Goal: Communication & Community: Answer question/provide support

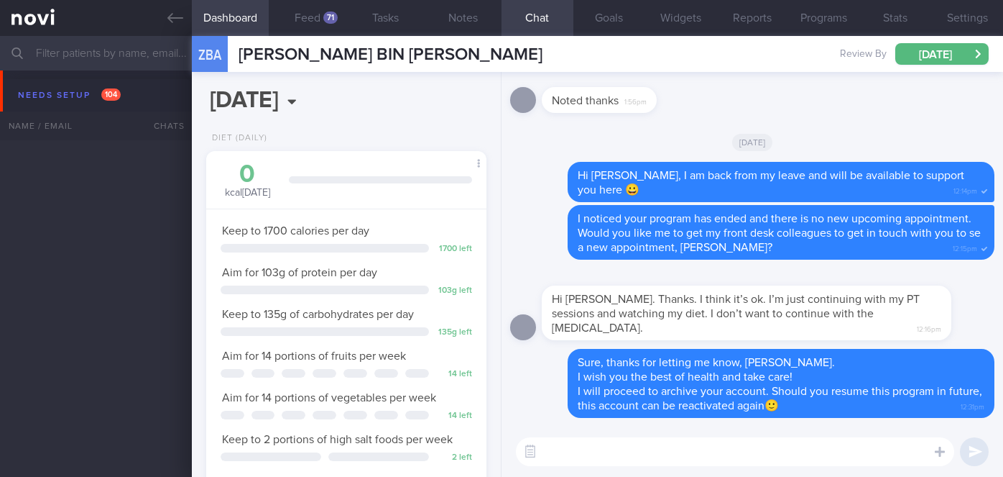
select select "9"
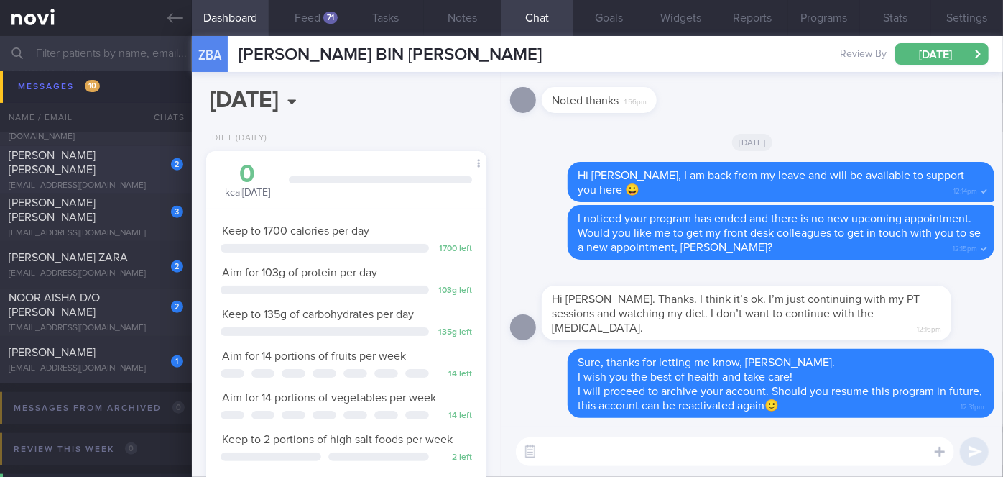
scroll to position [6085, 0]
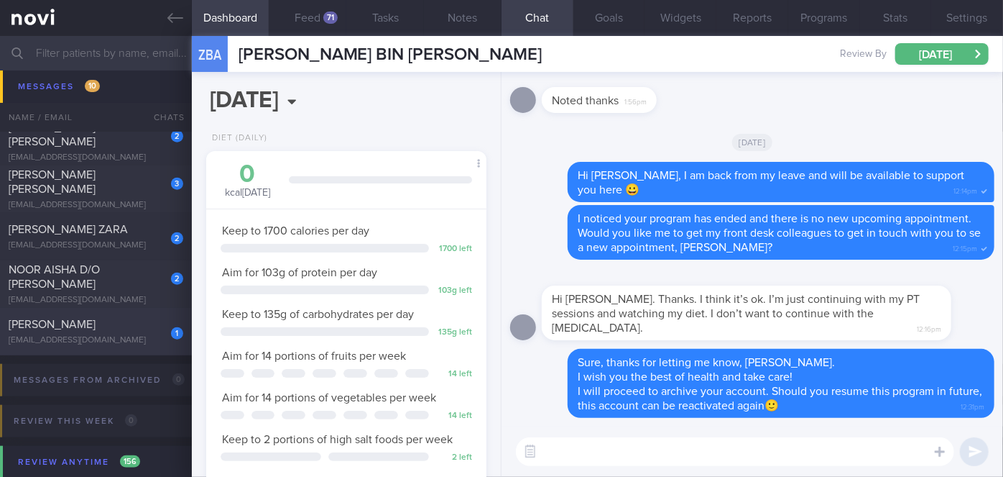
click at [147, 339] on div "1 Sathyamangalam Sanavullah [PERSON_NAME] [EMAIL_ADDRESS][DOMAIN_NAME]" at bounding box center [96, 331] width 192 height 29
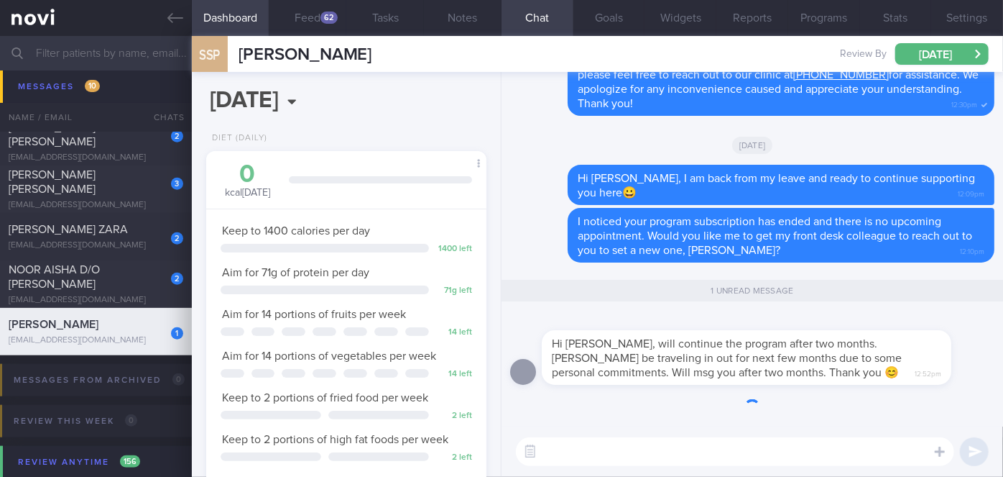
scroll to position [142, 245]
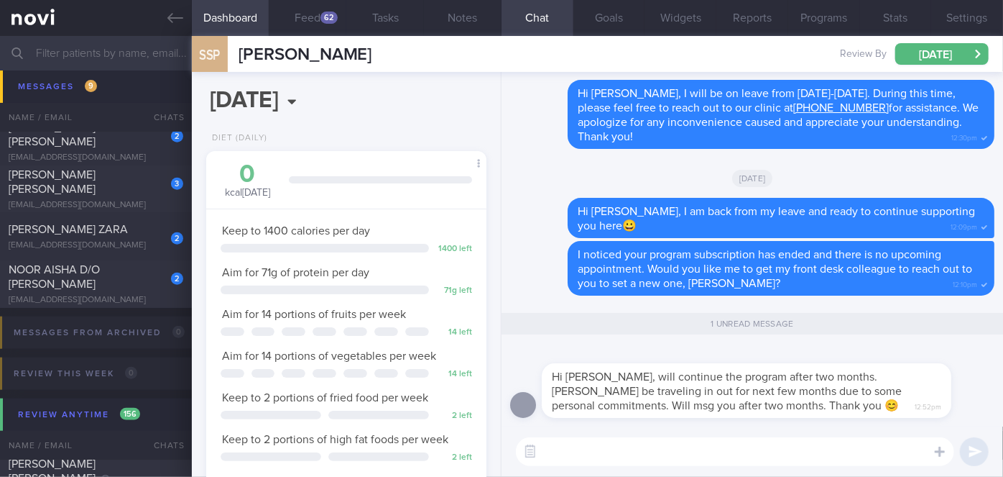
click at [641, 441] on textarea at bounding box center [735, 451] width 438 height 29
type textarea "Hi [PERSON_NAME], noted on the above. Thanks for letting me know!"
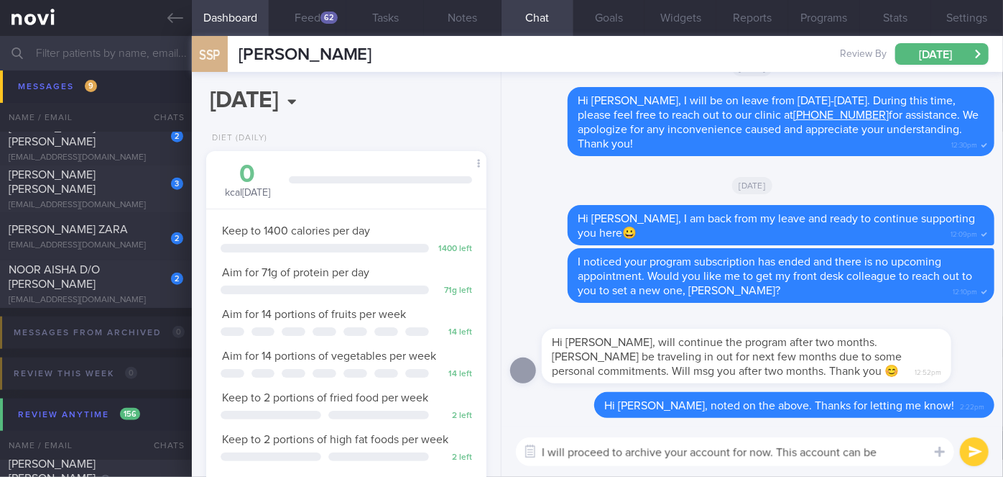
scroll to position [0, 0]
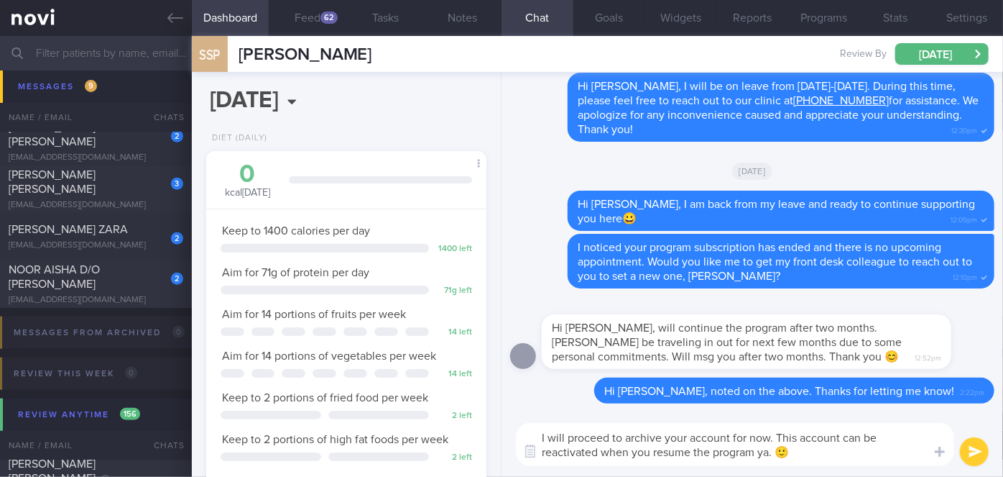
type textarea "I will proceed to archive your account for now. This account can be reactivated…"
click at [967, 451] on button "submit" at bounding box center [974, 451] width 29 height 29
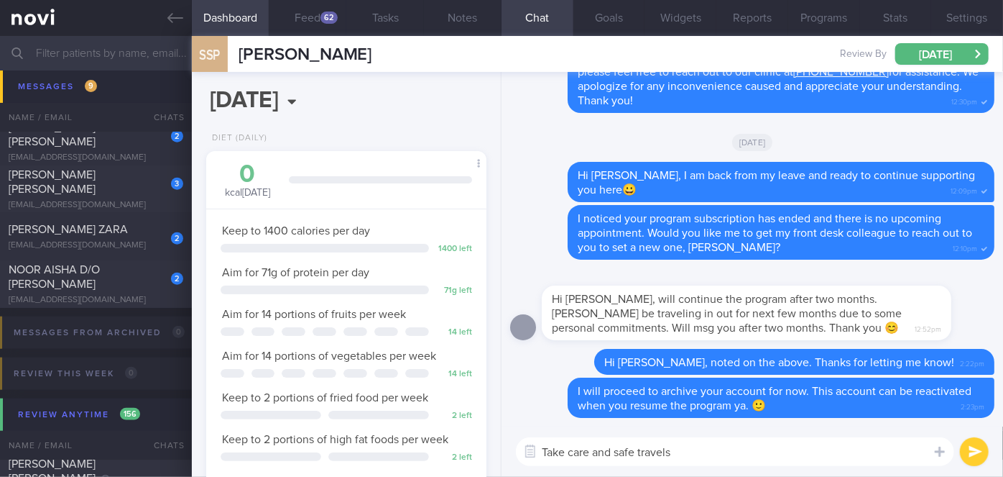
type textarea "Take care and safe travels!"
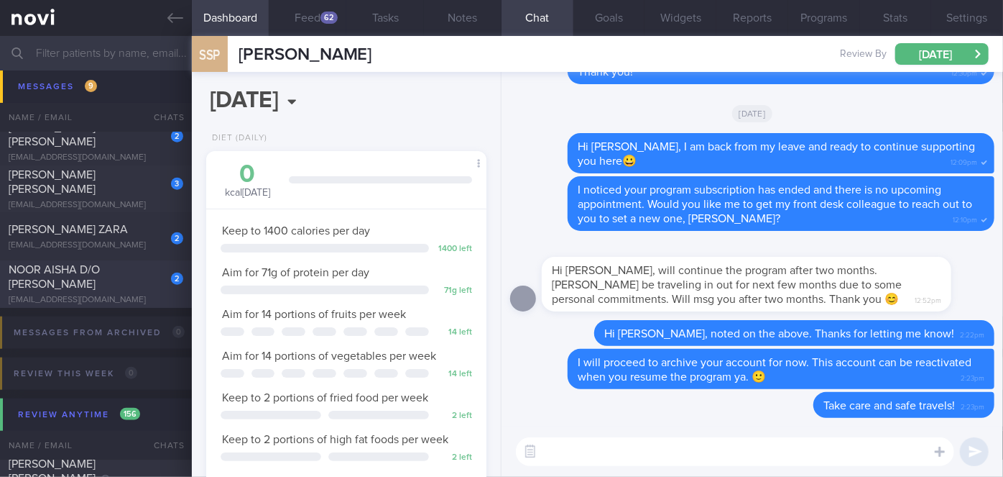
click at [170, 290] on div "NOOR AISHA D/O [PERSON_NAME]" at bounding box center [94, 276] width 171 height 29
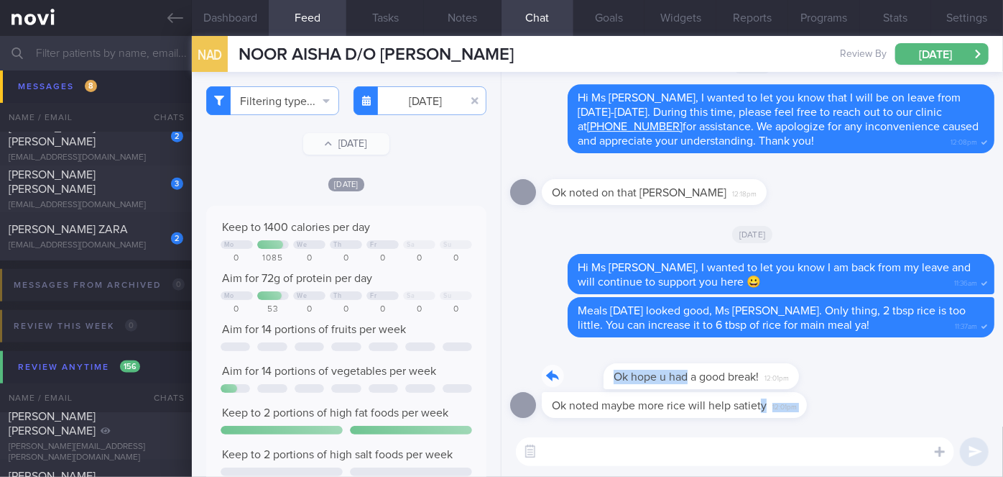
drag, startPoint x: 627, startPoint y: 387, endPoint x: 764, endPoint y: 396, distance: 137.6
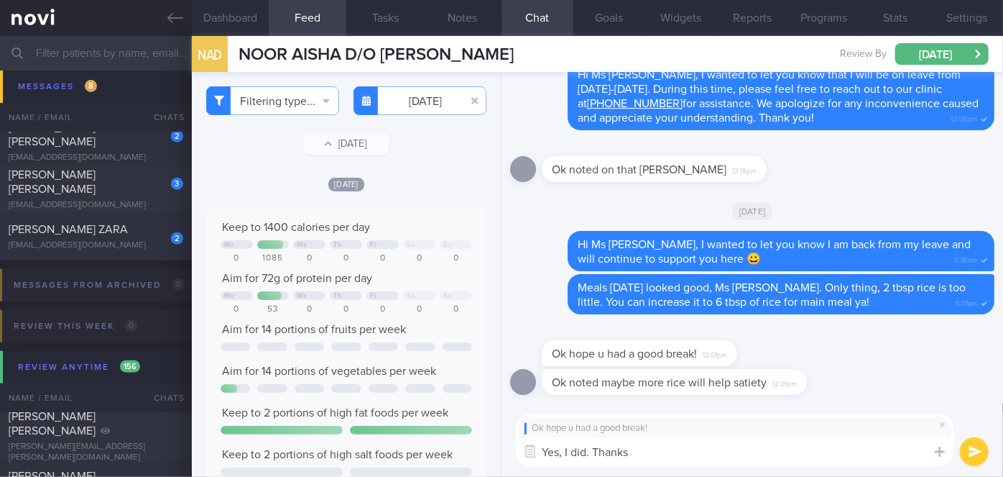
type textarea "Yes, I did. Thanks!"
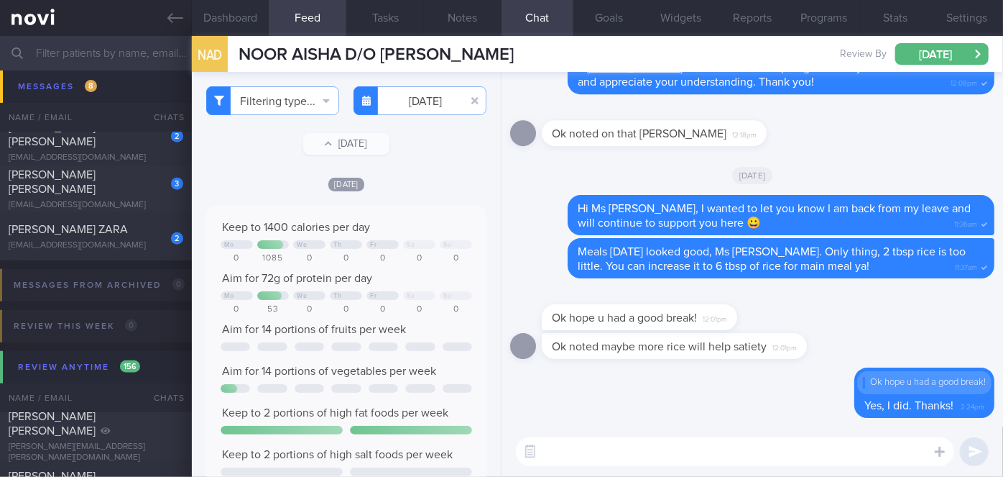
click at [722, 351] on span "Ok noted maybe more rice will help satiety" at bounding box center [659, 347] width 215 height 12
drag, startPoint x: 684, startPoint y: 358, endPoint x: 824, endPoint y: 356, distance: 139.5
click at [824, 356] on div "Ok noted maybe more rice will help satiety 12:01pm" at bounding box center [696, 346] width 308 height 26
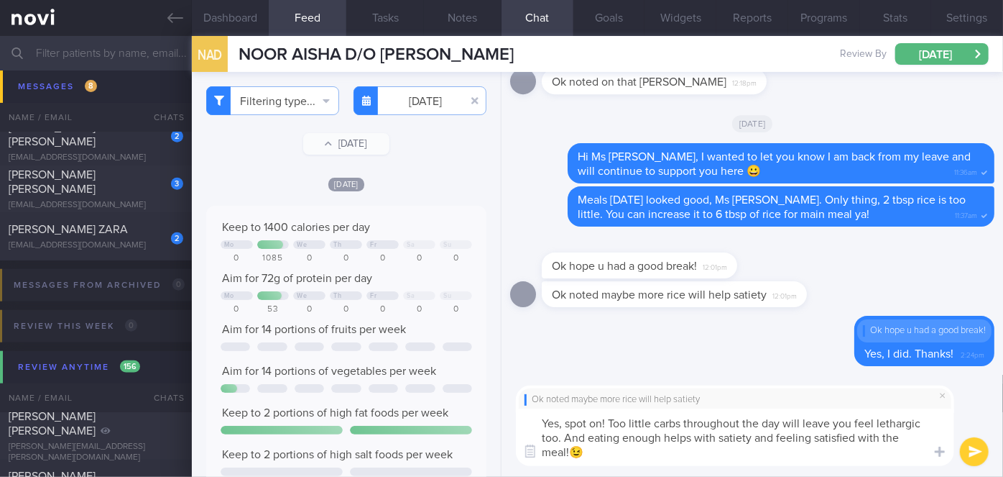
click at [874, 424] on textarea "Yes, spot on! Too little carbs throughout the day will leave you feel lethargic…" at bounding box center [735, 437] width 438 height 58
type textarea "Yes, spot on! Too little carbs throughout the day will leave you feeling lethar…"
click at [985, 447] on button "submit" at bounding box center [974, 451] width 29 height 29
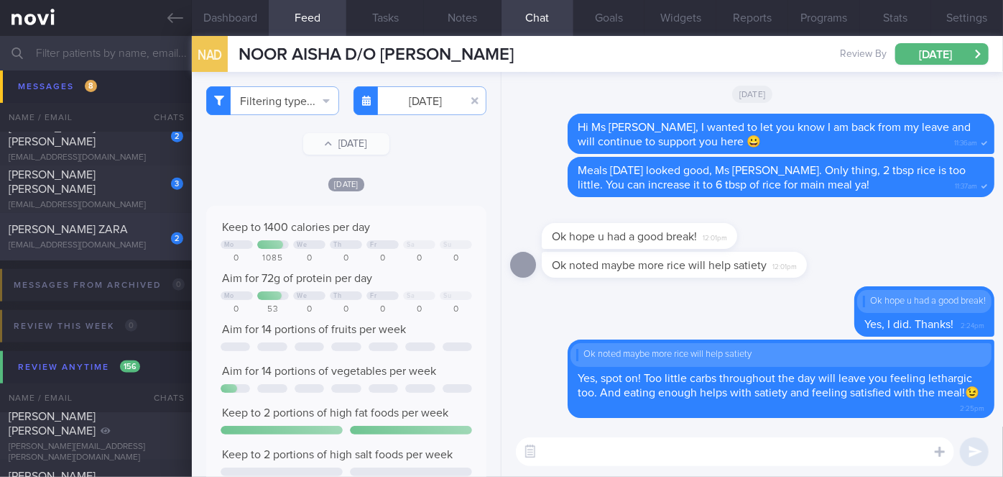
click at [138, 230] on div "[PERSON_NAME] ZARA" at bounding box center [94, 229] width 171 height 14
select select "8"
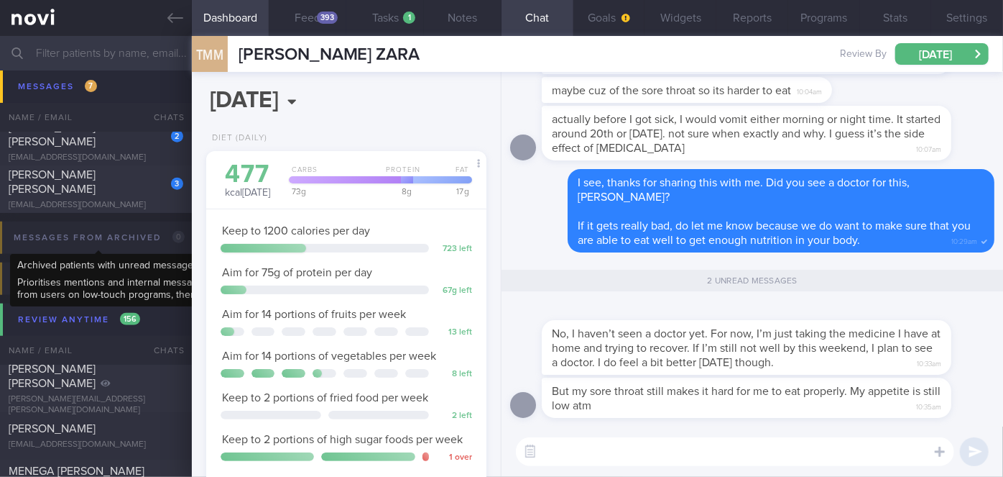
scroll to position [125, 251]
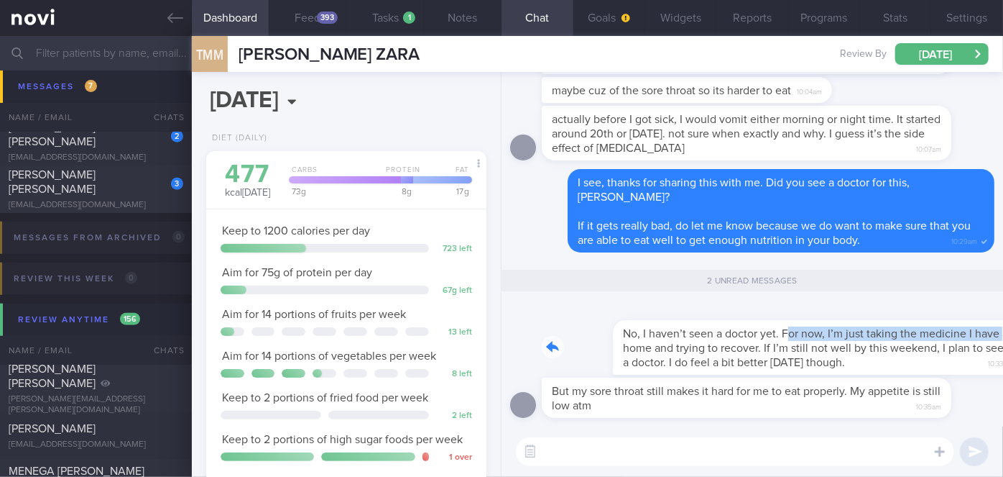
drag, startPoint x: 544, startPoint y: 346, endPoint x: 728, endPoint y: 337, distance: 184.2
click at [728, 337] on div "No, I haven’t seen a doctor yet. For now, I’m just taking the medicine I have a…" at bounding box center [768, 339] width 453 height 72
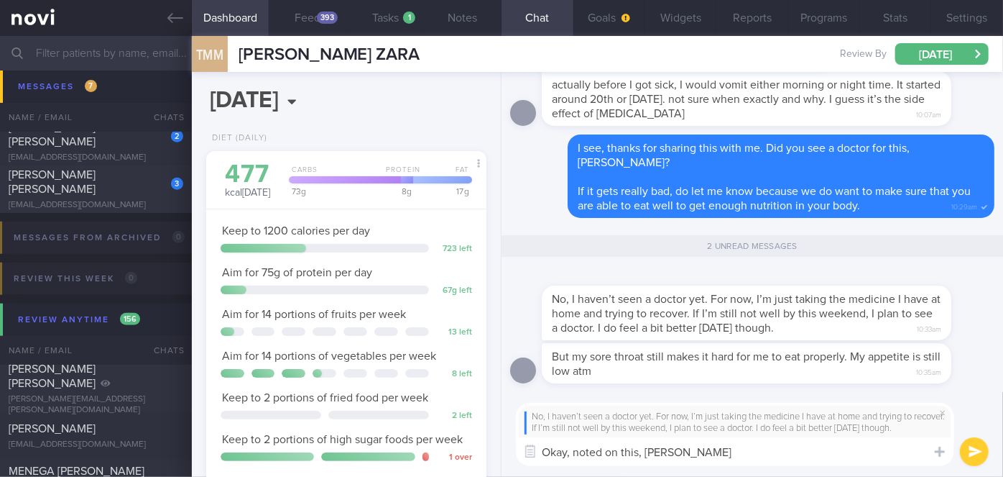
type textarea "Okay, noted on this, [PERSON_NAME]"
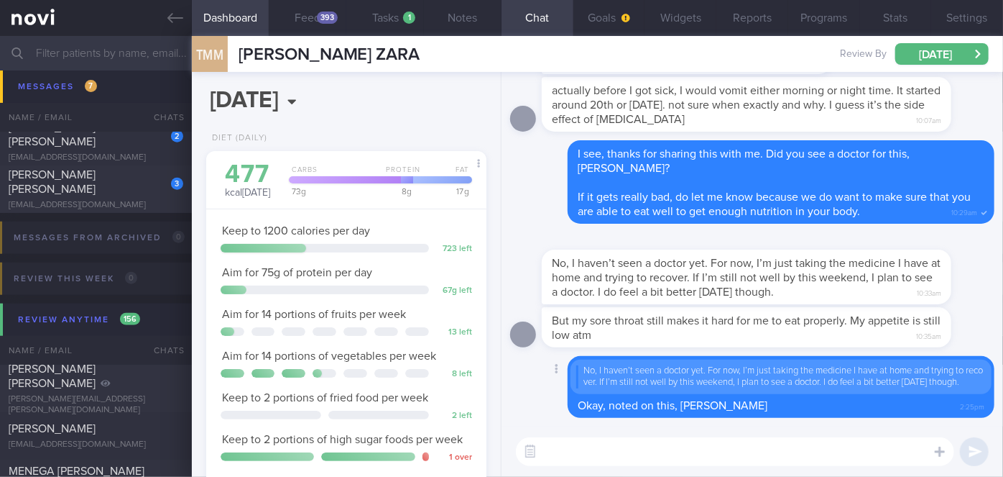
drag, startPoint x: 717, startPoint y: 328, endPoint x: 866, endPoint y: 321, distance: 149.7
click at [866, 321] on div "But my sore throat still makes it hard for me to eat properly. My appetite is s…" at bounding box center [768, 327] width 453 height 40
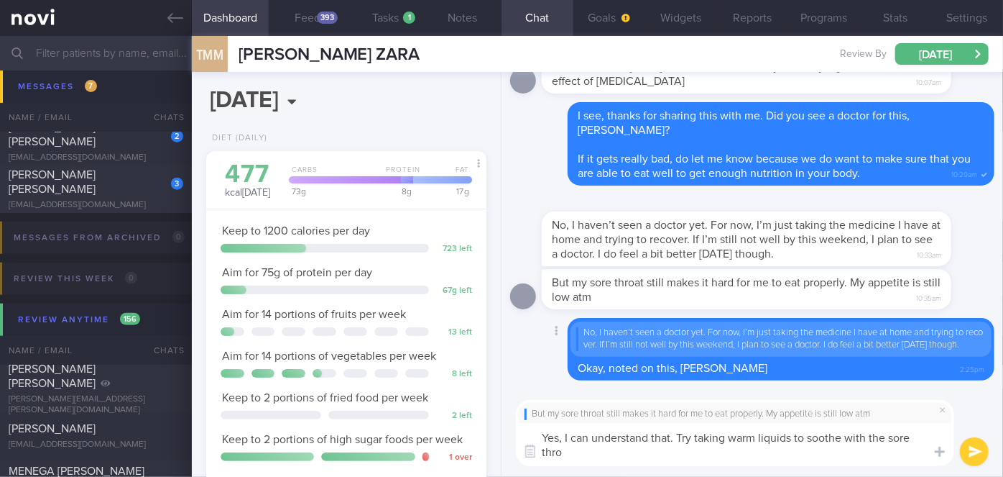
scroll to position [0, 0]
click at [868, 437] on textarea "Yes, I can understand that. Try taking warm liquids to soothe with the sore thr…" at bounding box center [735, 444] width 438 height 43
type textarea "Yes, I can understand that. Try taking warm liquids to soothe the sore throat. …"
click at [970, 450] on button "submit" at bounding box center [974, 451] width 29 height 29
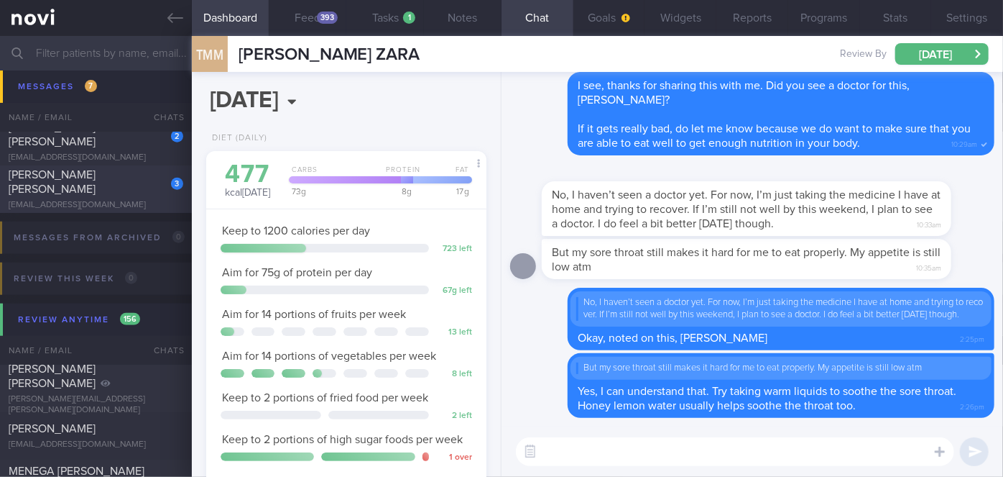
click at [131, 190] on div "3 [PERSON_NAME] [PERSON_NAME] [EMAIL_ADDRESS][DOMAIN_NAME]" at bounding box center [96, 188] width 192 height 43
select select "9"
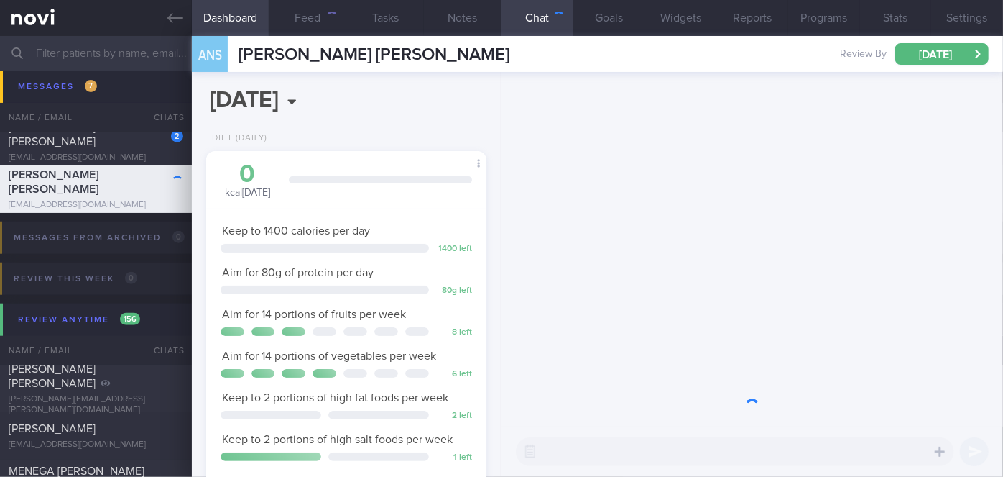
scroll to position [142, 245]
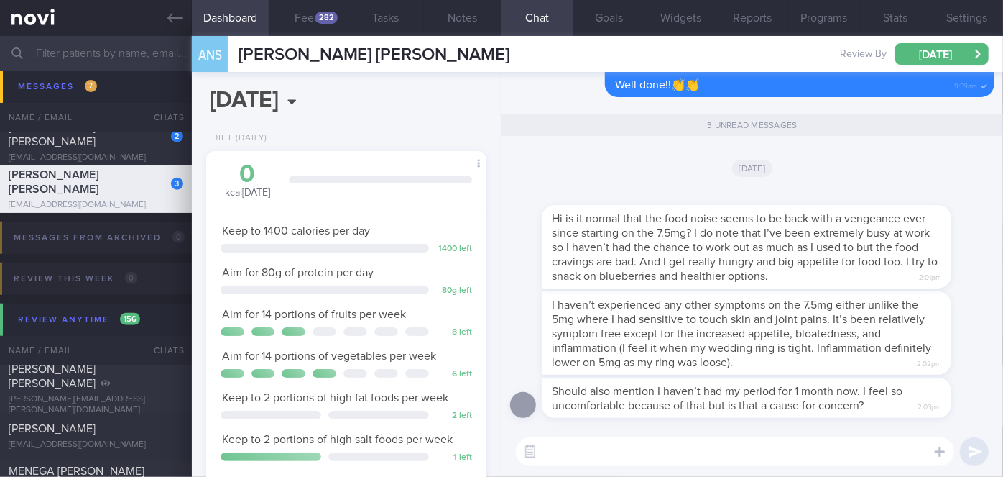
click at [633, 440] on textarea at bounding box center [735, 451] width 438 height 29
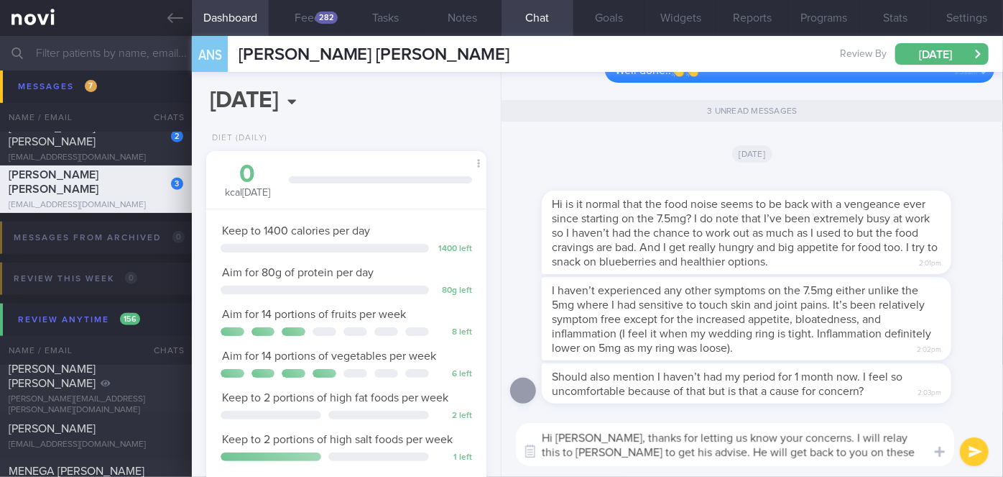
type textarea "Hi [PERSON_NAME], thanks for letting us know your concerns. I will relay this t…"
click at [978, 451] on button "submit" at bounding box center [974, 451] width 29 height 29
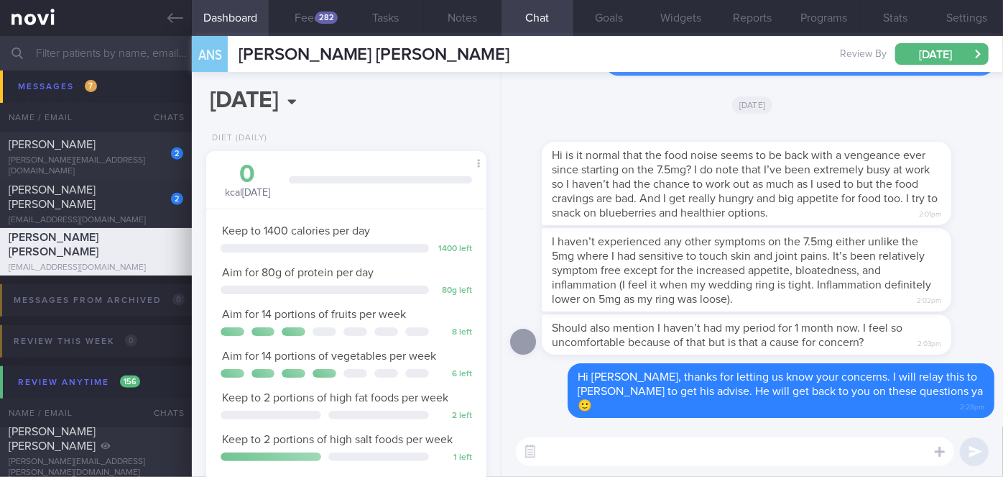
scroll to position [6023, 0]
click at [122, 208] on div "[PERSON_NAME] [PERSON_NAME]" at bounding box center [94, 197] width 171 height 29
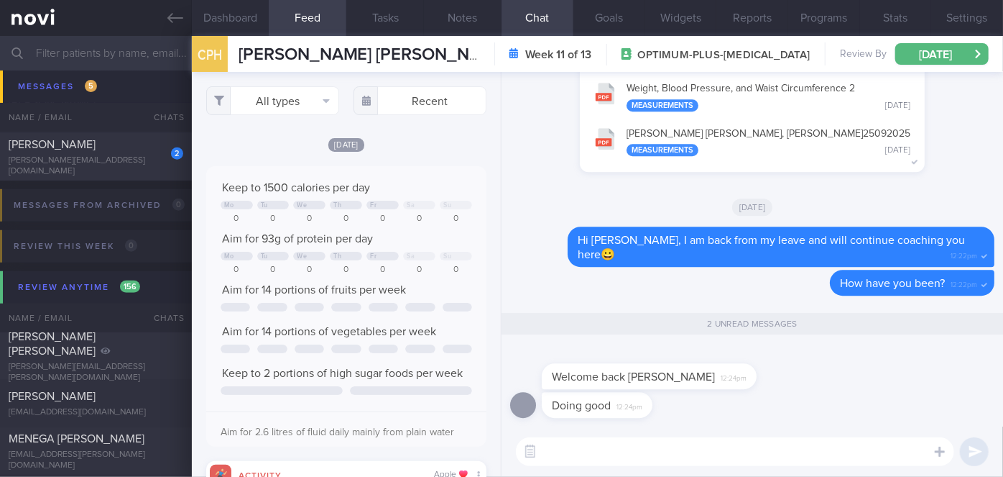
click at [600, 451] on textarea at bounding box center [735, 451] width 438 height 29
type textarea "Thanks [PERSON_NAME]!"
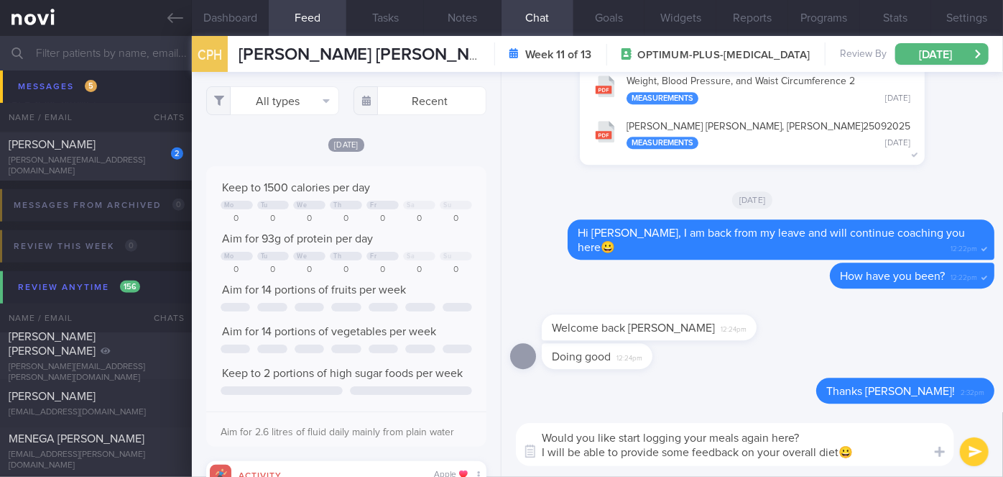
type textarea "Would you like start logging your meals again here? I will be able to provide s…"
click at [988, 459] on div "Would you like start logging your meals again here? I will be able to provide s…" at bounding box center [753, 444] width 502 height 65
click at [980, 451] on button "submit" at bounding box center [974, 451] width 29 height 29
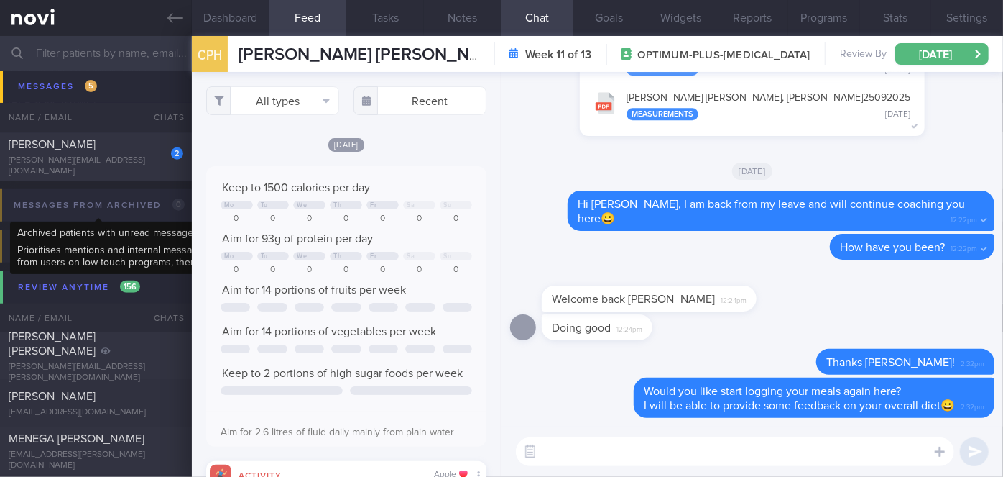
scroll to position [5814, 0]
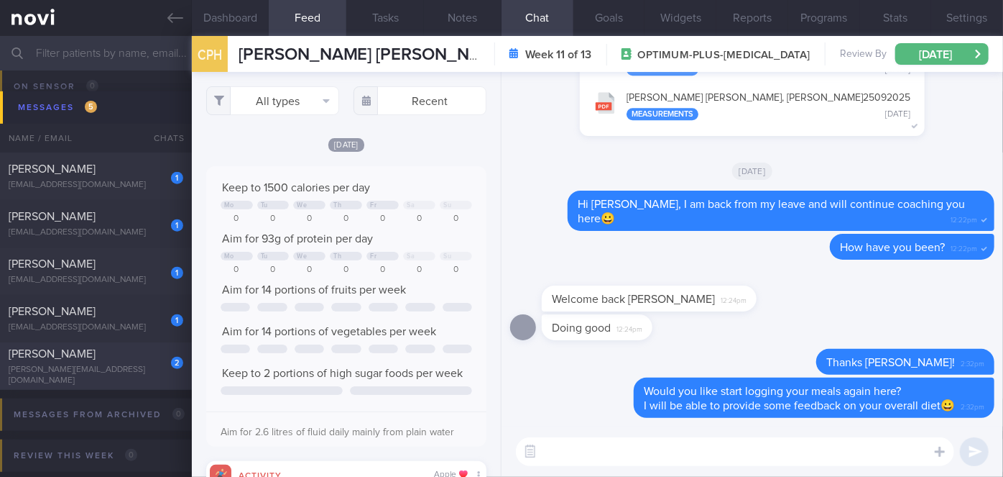
click at [137, 355] on div "[PERSON_NAME]" at bounding box center [94, 353] width 171 height 14
select select "8"
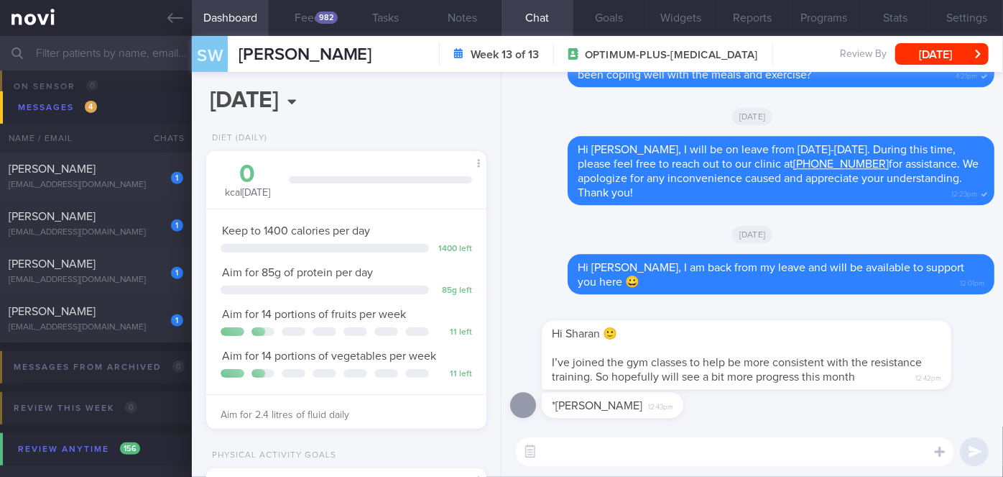
scroll to position [142, 245]
click at [629, 445] on textarea at bounding box center [735, 451] width 438 height 29
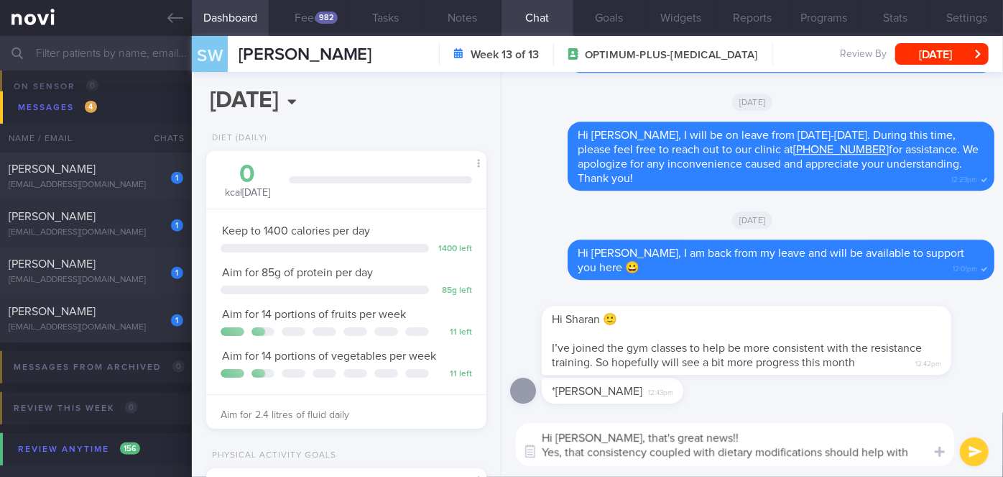
scroll to position [0, 0]
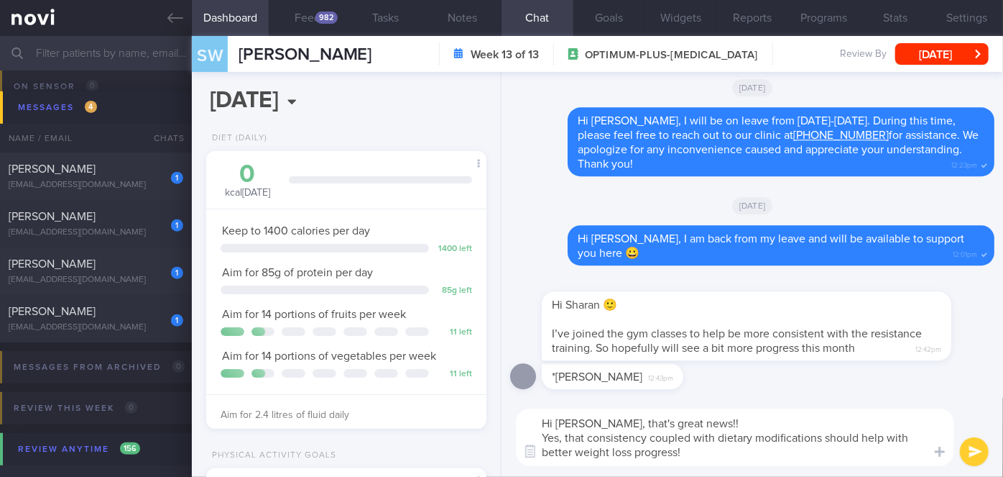
click at [730, 445] on textarea "Hi [PERSON_NAME], that's great news!! Yes, that consistency coupled with dietar…" at bounding box center [735, 437] width 438 height 58
type textarea "Hi [PERSON_NAME], that's great news!! Yes, that consistency coupled with dietar…"
click at [966, 449] on button "submit" at bounding box center [974, 451] width 29 height 29
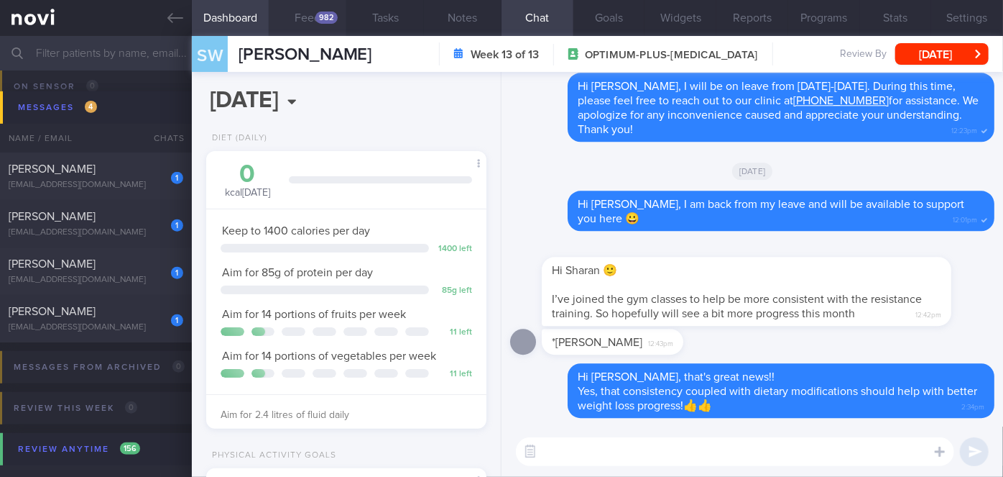
click at [326, 7] on button "Feed 982" at bounding box center [308, 18] width 78 height 36
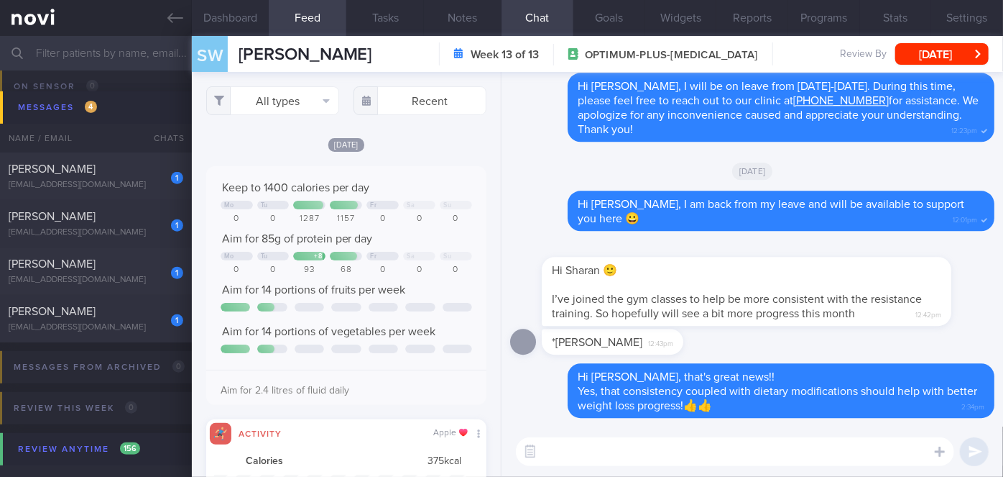
scroll to position [62, 252]
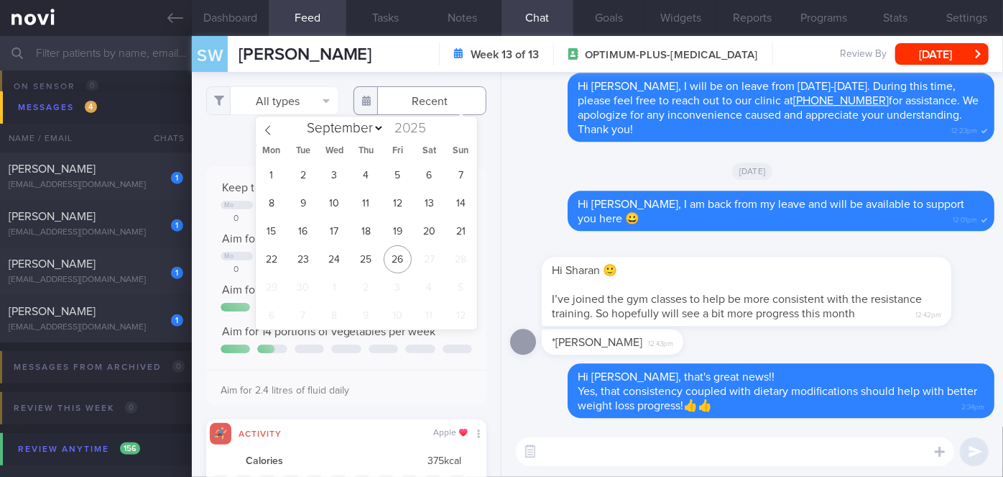
click at [413, 111] on input "text" at bounding box center [420, 100] width 133 height 29
click at [362, 257] on span "25" at bounding box center [366, 259] width 28 height 28
type input "[DATE]"
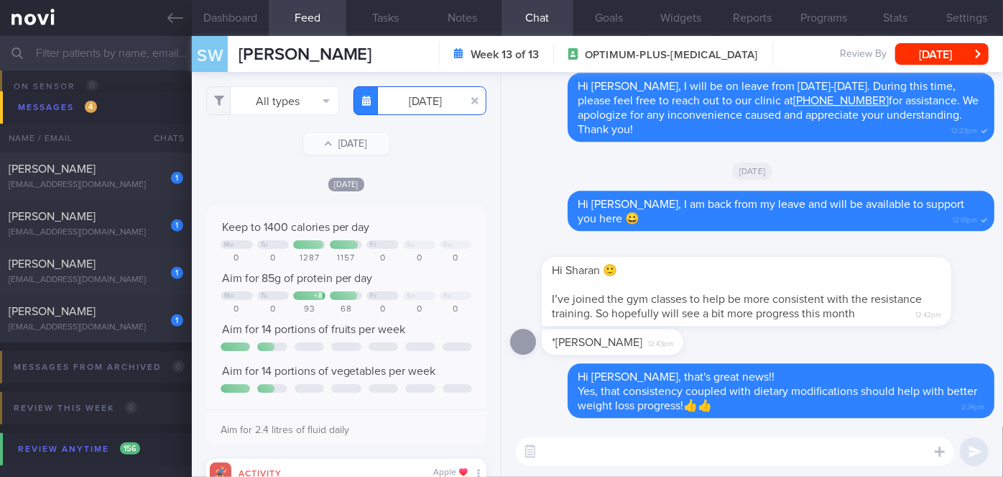
scroll to position [62, 252]
click at [293, 98] on button "All types" at bounding box center [272, 100] width 133 height 29
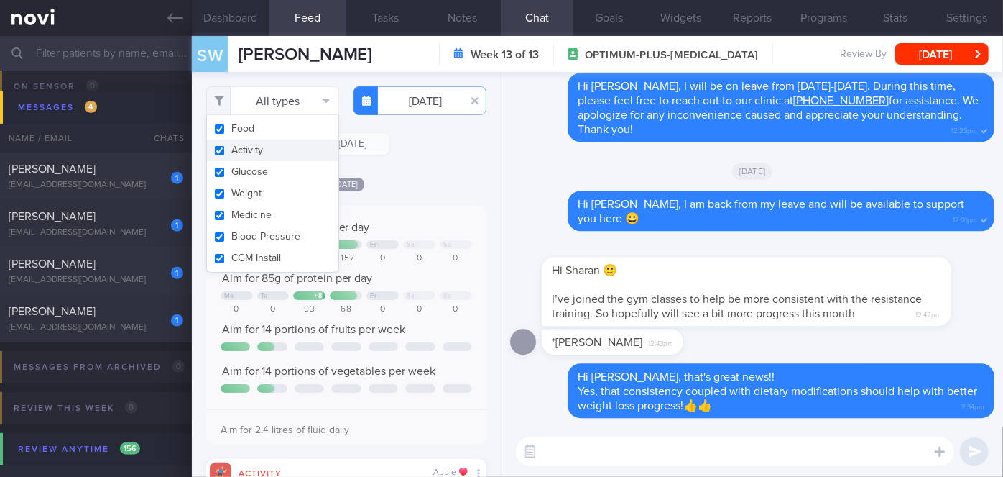
click at [272, 153] on button "Activity" at bounding box center [273, 150] width 132 height 22
checkbox input "false"
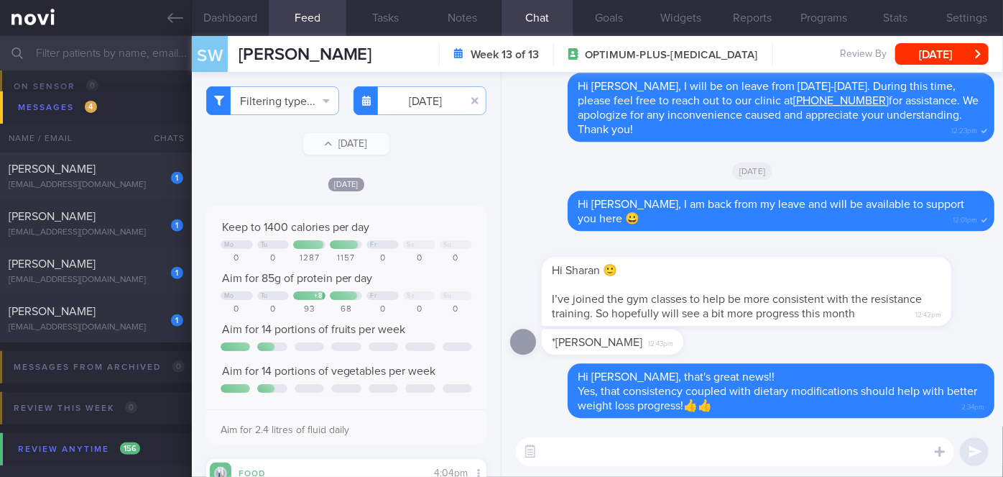
click at [454, 169] on div "Filtering type... Food Activity Glucose Weight Medicine Blood Pressure [MEDICAL…" at bounding box center [346, 274] width 309 height 405
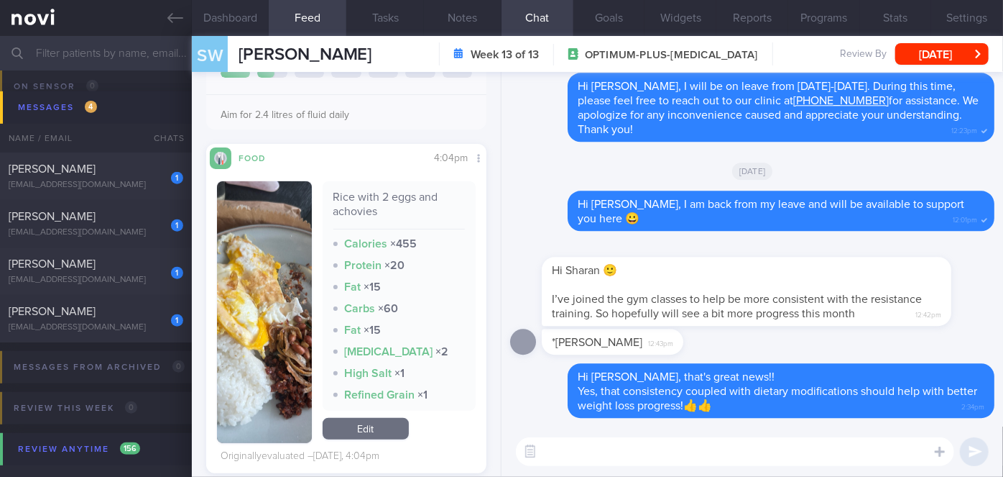
scroll to position [316, 0]
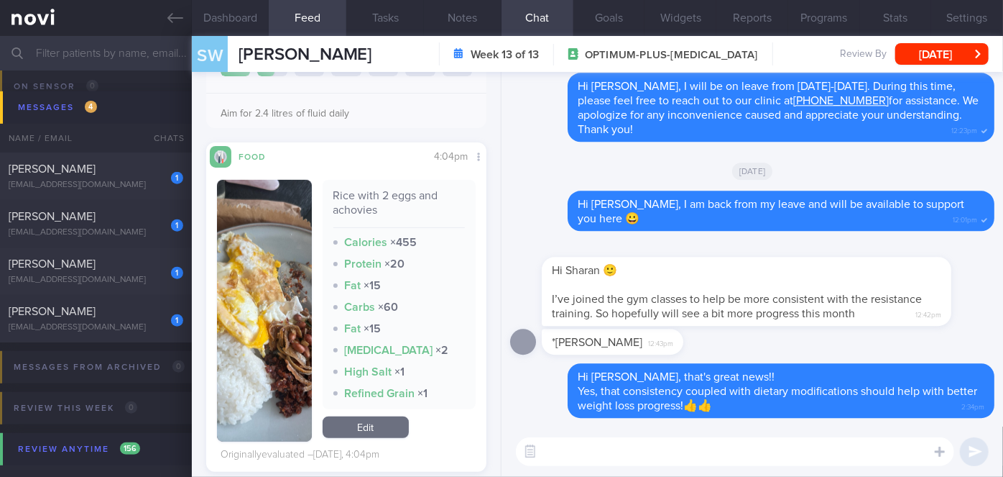
click at [264, 284] on button "button" at bounding box center [264, 311] width 95 height 262
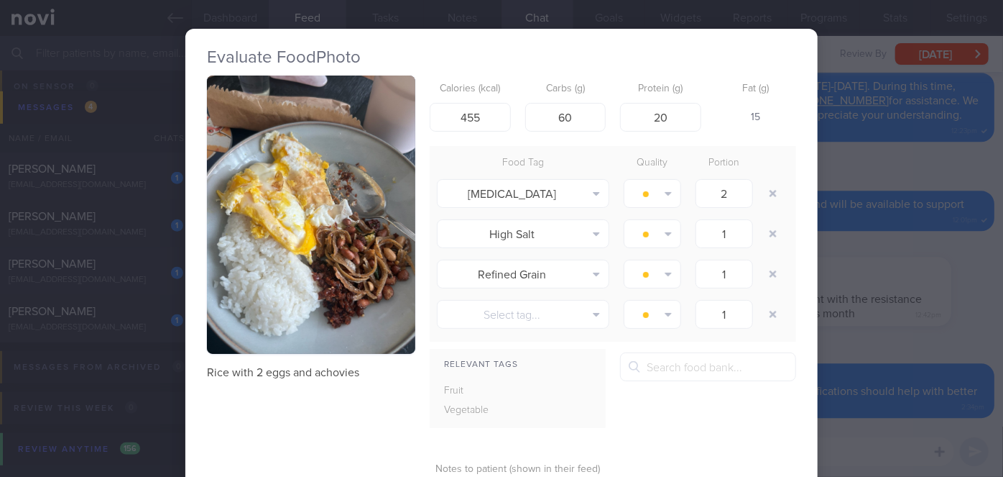
click at [863, 286] on div "Evaluate Food Photo Rice with 2 eggs and achovies Calories (kcal) 455 Carbs (g)…" at bounding box center [501, 238] width 1003 height 477
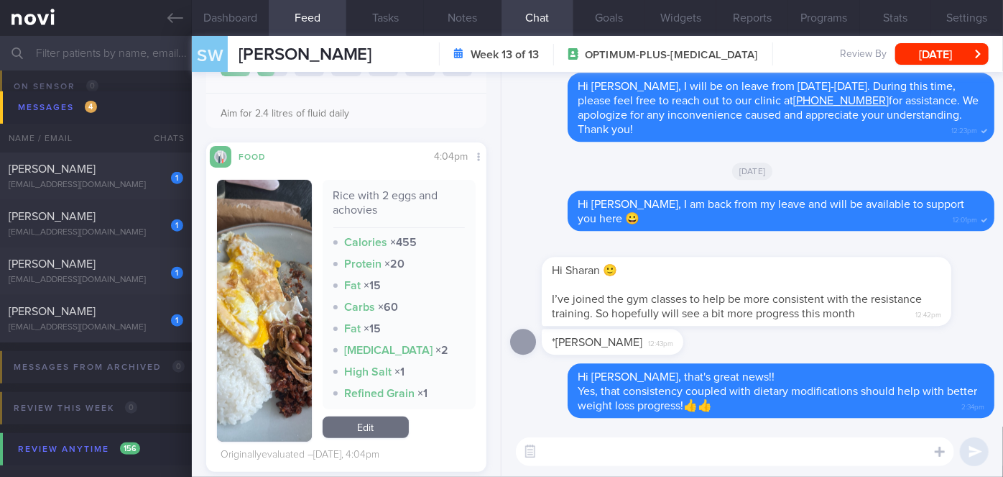
scroll to position [354, 0]
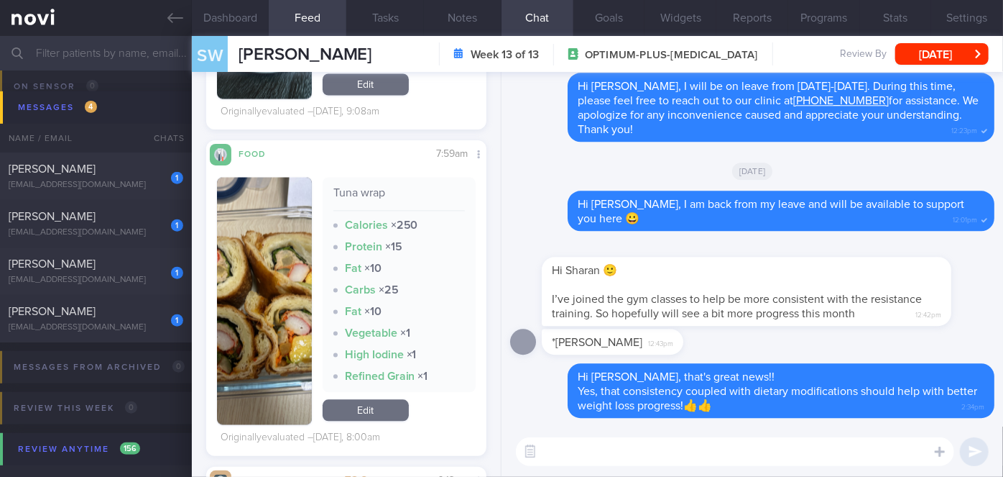
click at [633, 451] on textarea at bounding box center [735, 451] width 438 height 29
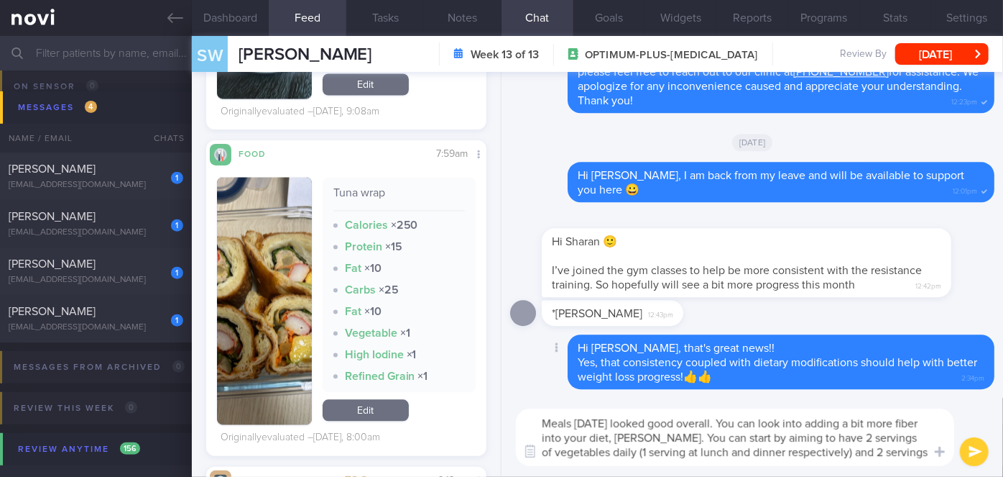
scroll to position [0, 0]
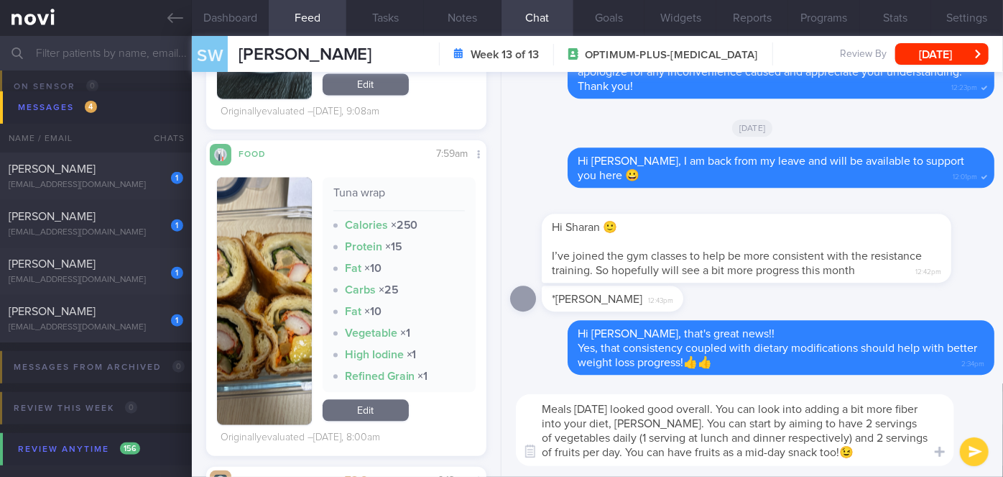
type textarea "Meals [DATE] looked good overall. You can look into adding a bit more fiber int…"
click at [978, 446] on button "submit" at bounding box center [974, 451] width 29 height 29
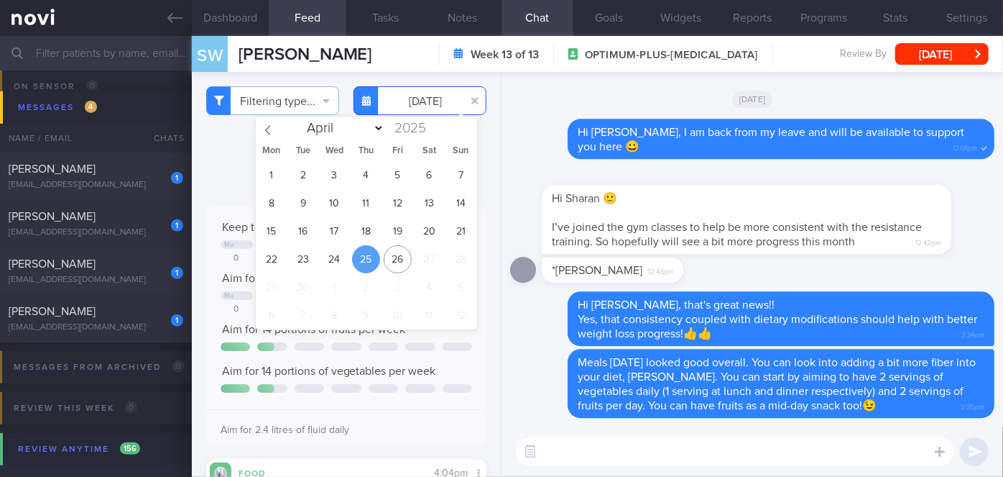
click at [412, 96] on input "[DATE]" at bounding box center [420, 100] width 133 height 29
click at [336, 261] on span "24" at bounding box center [335, 259] width 28 height 28
type input "[DATE]"
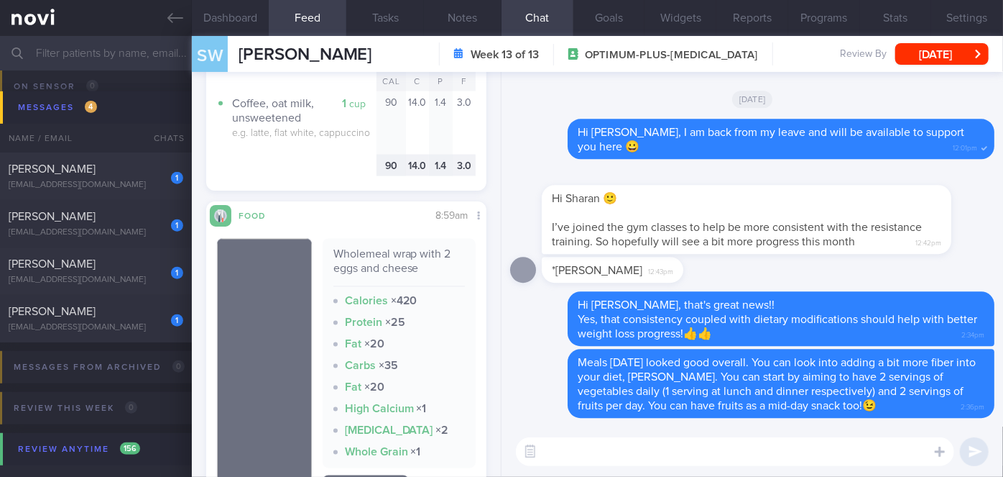
scroll to position [1324, 0]
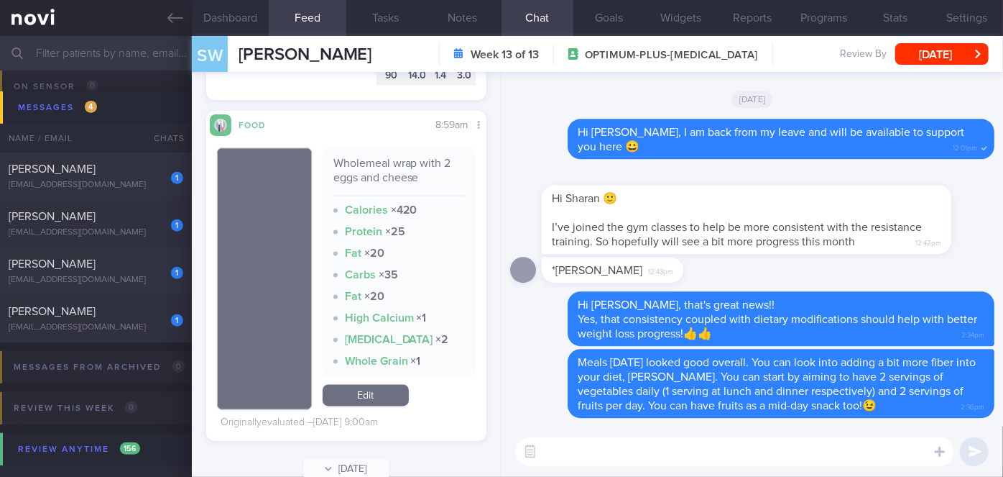
click at [580, 453] on textarea at bounding box center [735, 451] width 438 height 29
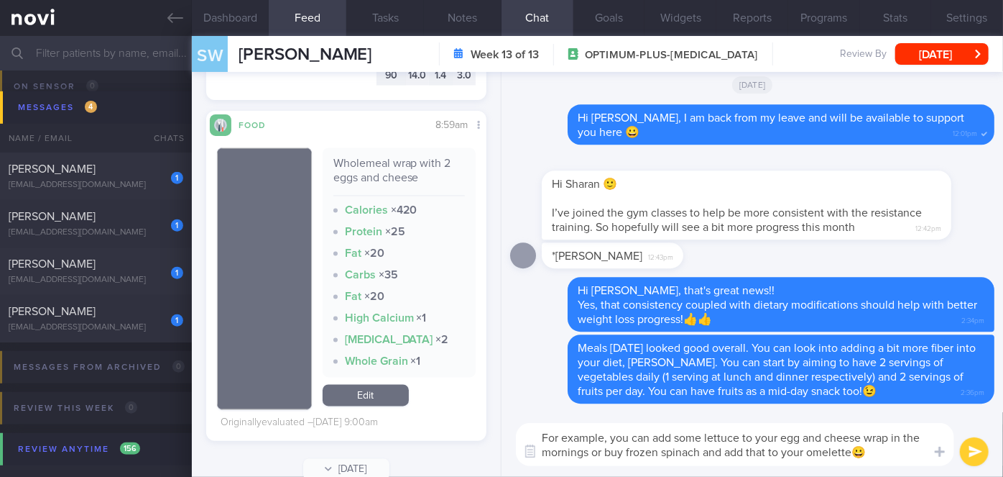
type textarea "For example, you can add some lettuce to your egg and cheese wrap in the mornin…"
click at [975, 445] on button "submit" at bounding box center [974, 451] width 29 height 29
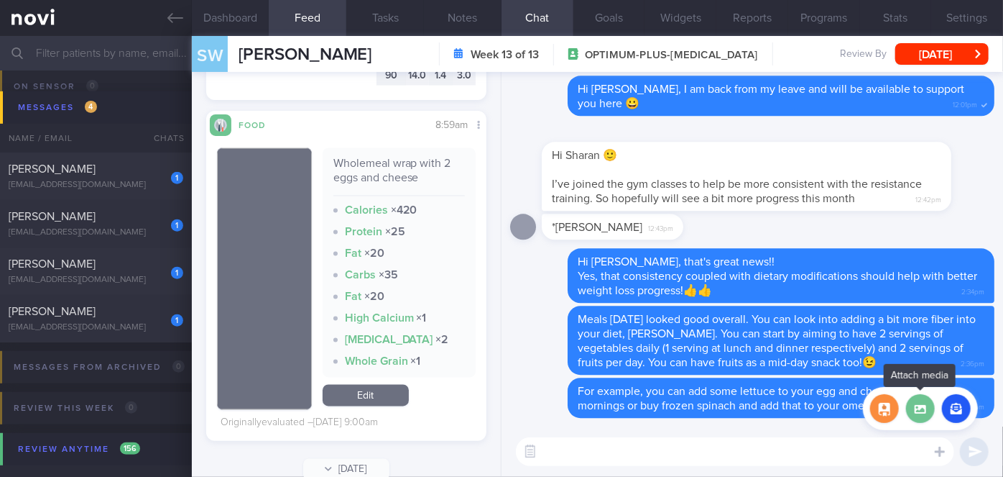
click at [921, 414] on label at bounding box center [920, 408] width 29 height 29
click at [0, 0] on input "file" at bounding box center [0, 0] width 0 height 0
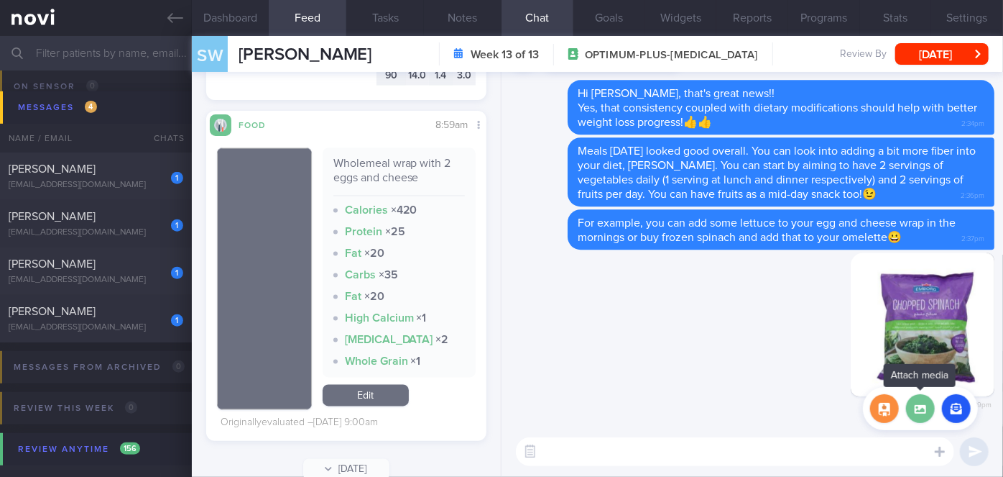
click at [919, 410] on label at bounding box center [920, 408] width 29 height 29
click at [0, 0] on input "file" at bounding box center [0, 0] width 0 height 0
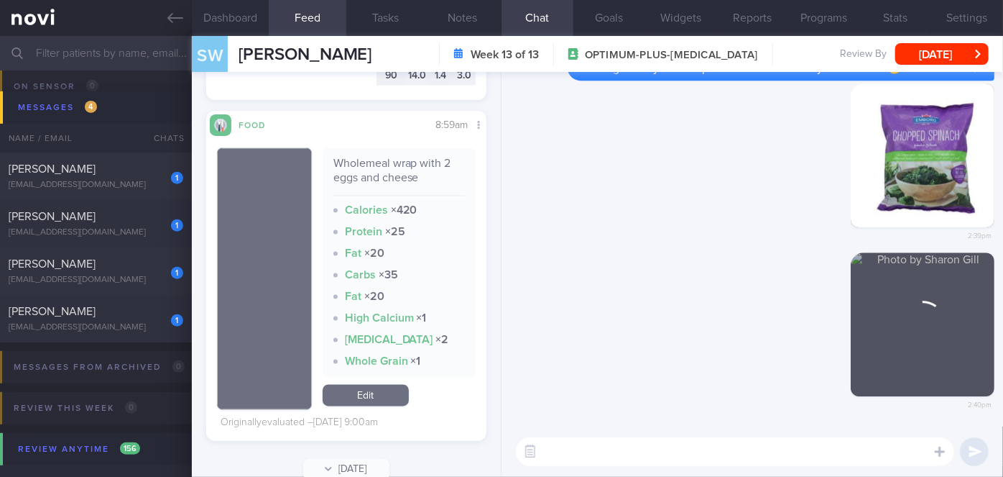
click at [602, 451] on textarea at bounding box center [735, 451] width 438 height 29
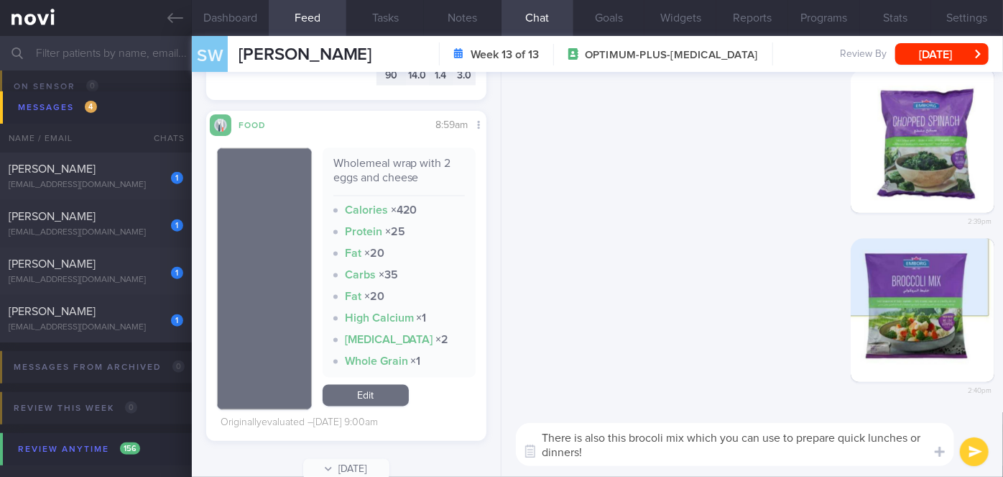
click at [652, 439] on textarea "There is also this brocoli mix which you can use to prepare quick lunches or di…" at bounding box center [735, 444] width 438 height 43
type textarea "There is also this broccoli mix which you can use to prepare quick lunches or d…"
click at [969, 451] on button "submit" at bounding box center [974, 451] width 29 height 29
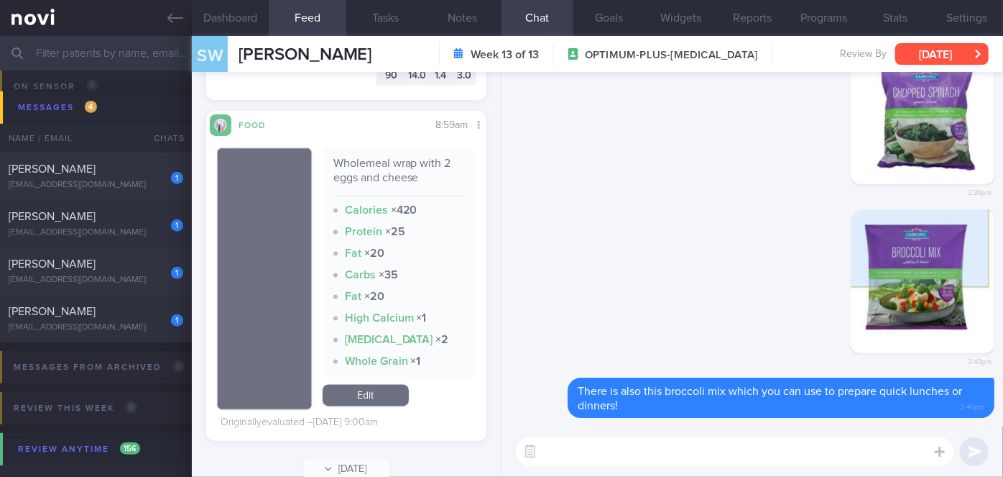
click at [952, 53] on button "[DATE]" at bounding box center [942, 54] width 93 height 22
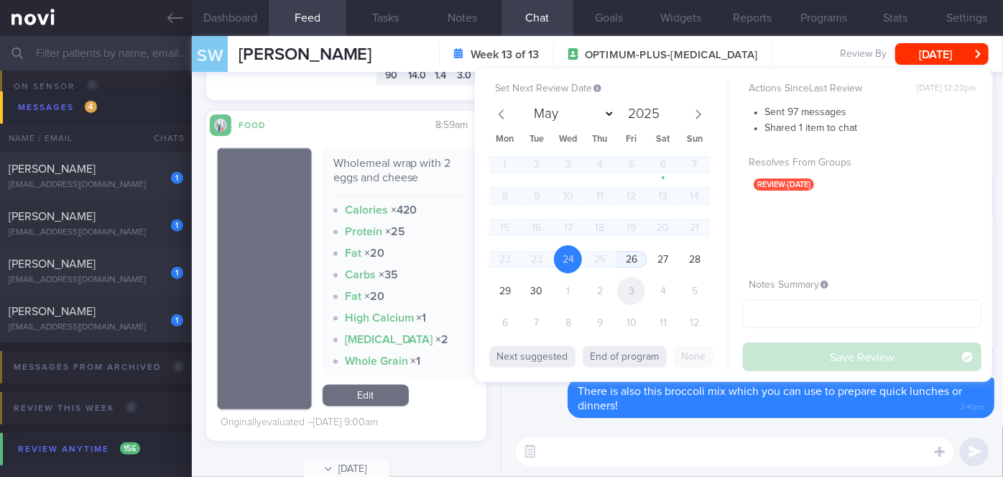
click at [630, 291] on span "3" at bounding box center [631, 291] width 28 height 28
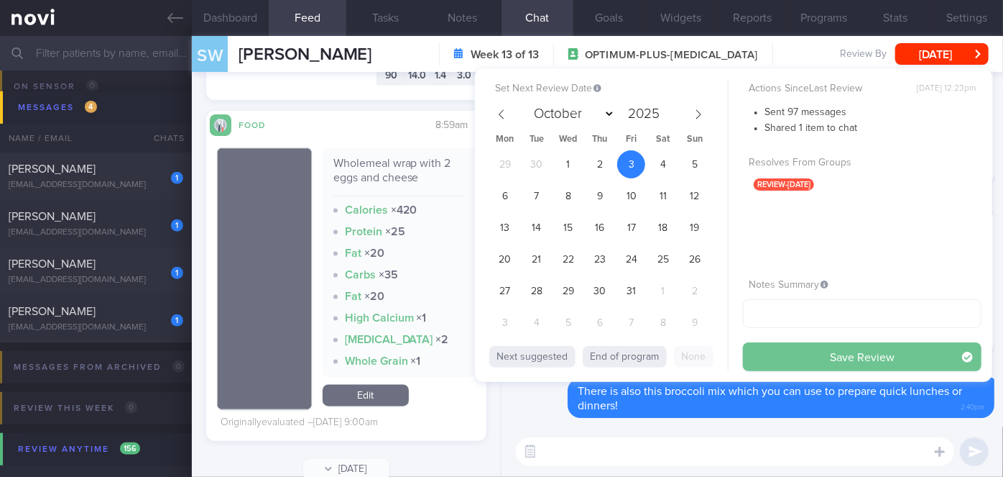
click at [768, 353] on button "Save Review" at bounding box center [862, 356] width 239 height 29
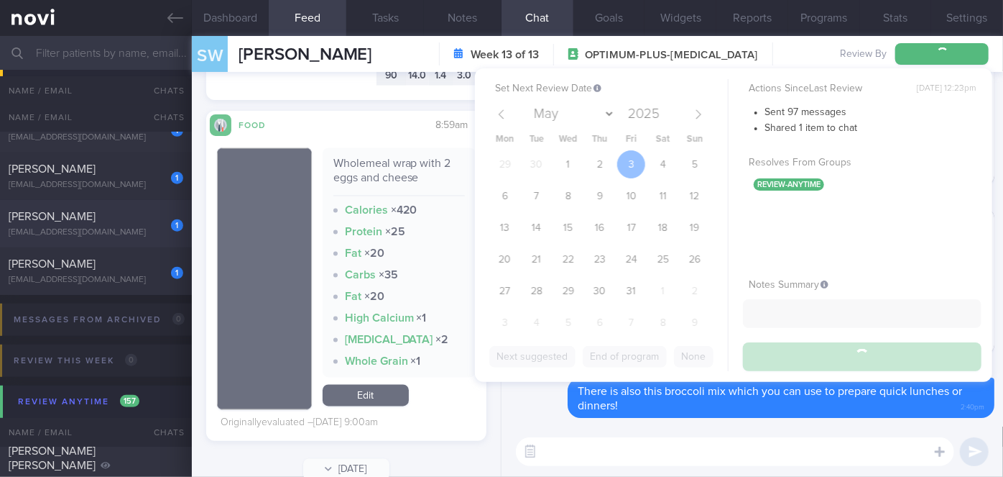
scroll to position [5765, 0]
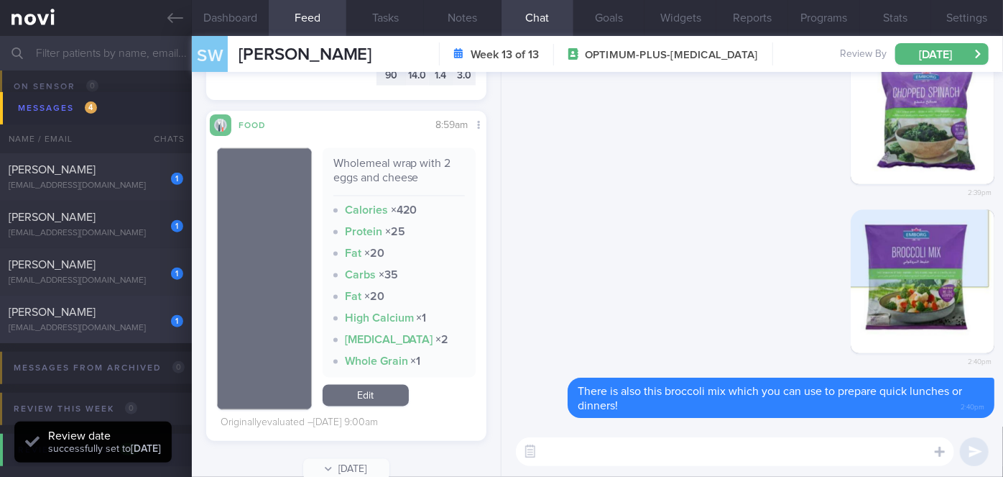
click at [132, 320] on div "1 [PERSON_NAME] [EMAIL_ADDRESS][DOMAIN_NAME]" at bounding box center [96, 319] width 192 height 29
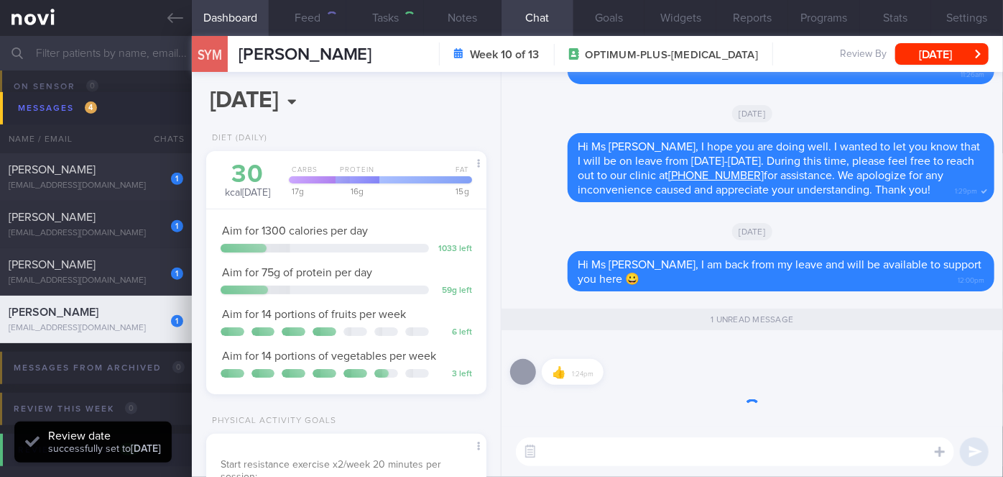
click at [132, 320] on div "1 [PERSON_NAME] [EMAIL_ADDRESS][DOMAIN_NAME]" at bounding box center [96, 319] width 192 height 29
select select "8"
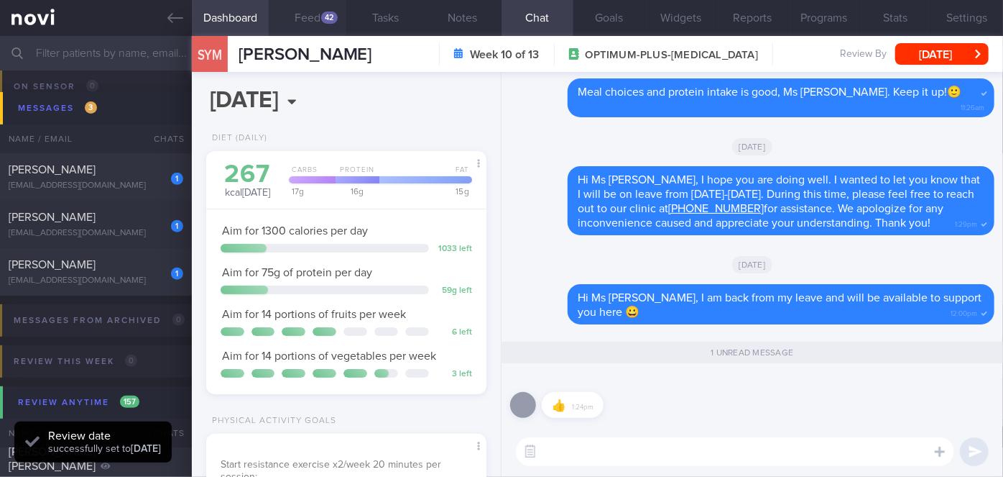
click at [323, 18] on div "42" at bounding box center [329, 18] width 17 height 12
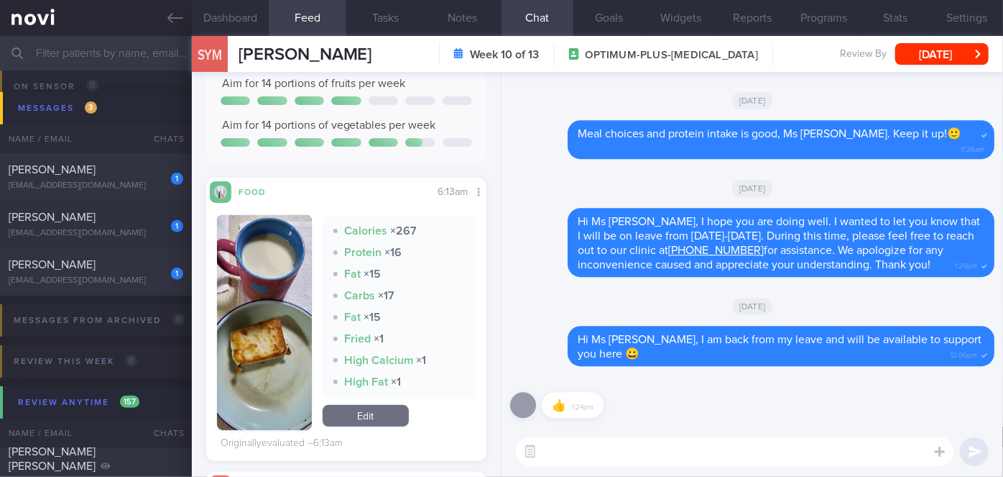
scroll to position [201, 0]
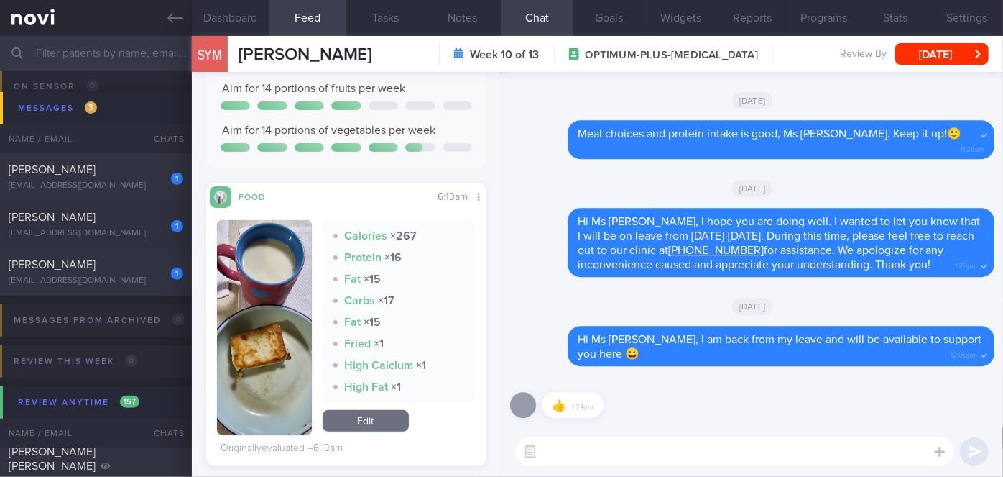
click at [583, 454] on textarea at bounding box center [735, 451] width 438 height 29
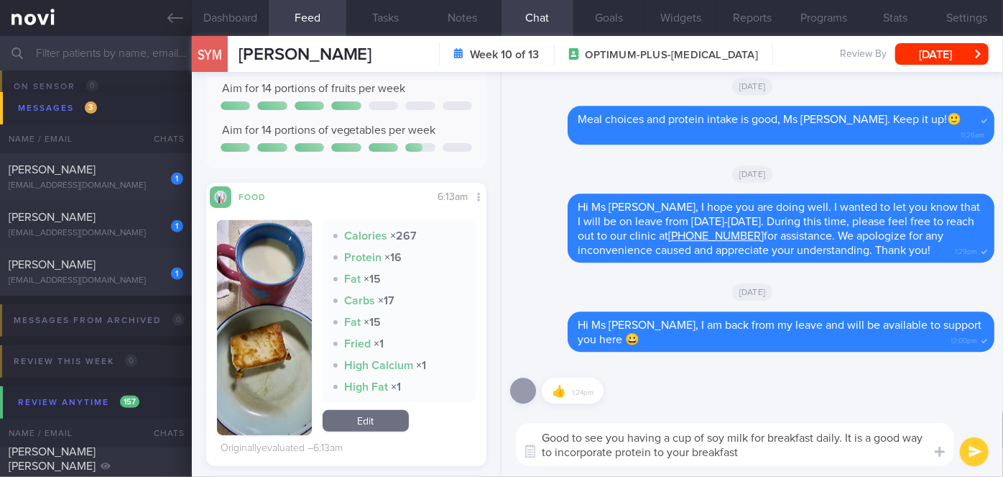
type textarea "Good to see you having a cup of soy milk for breakfast daily. It is a good way …"
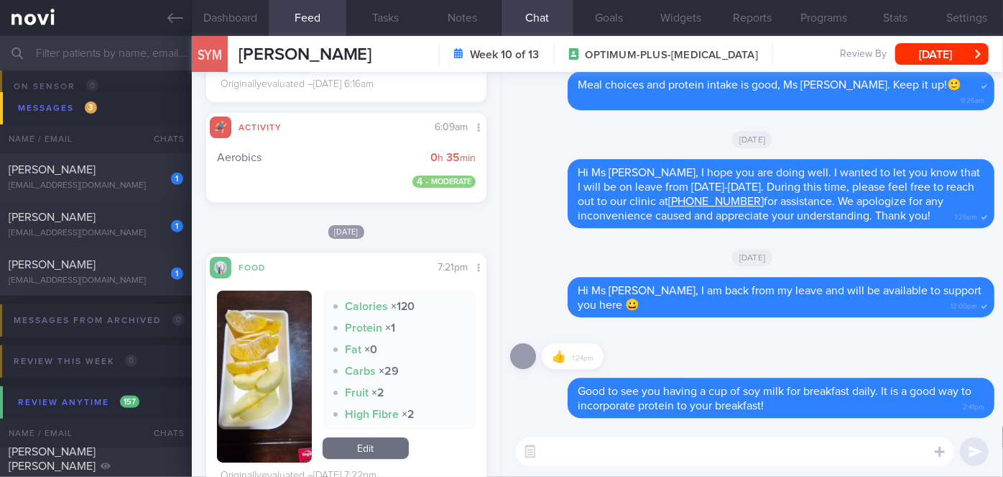
scroll to position [2687, 0]
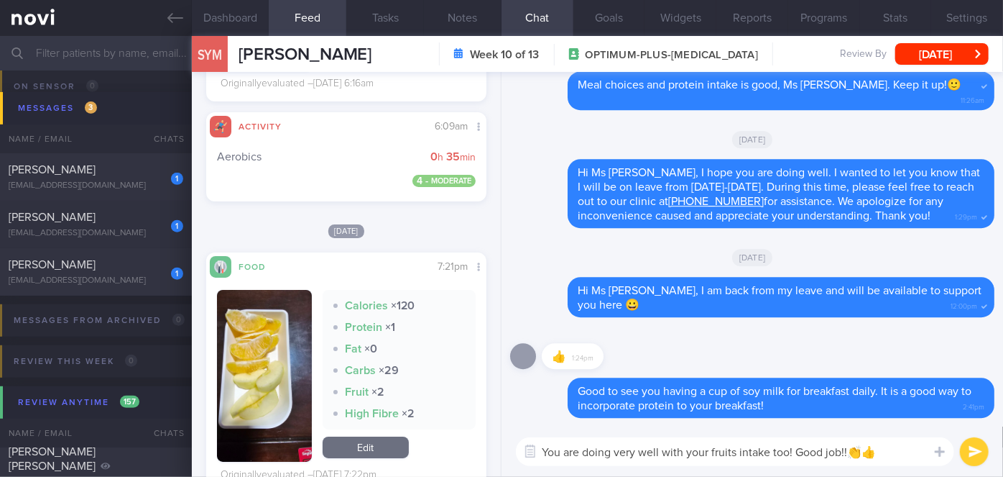
type textarea "You are doing very well with your fruits intake too! Good job!!👏👍"
click at [962, 452] on button "submit" at bounding box center [974, 451] width 29 height 29
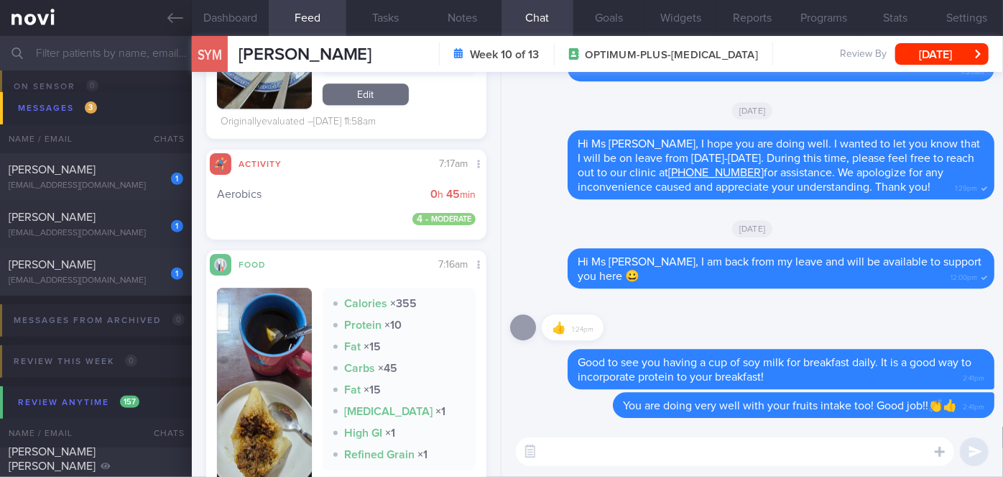
scroll to position [4871, 0]
click at [558, 453] on textarea at bounding box center [735, 451] width 438 height 29
type textarea "Keep up with the consistent aerobics too!"
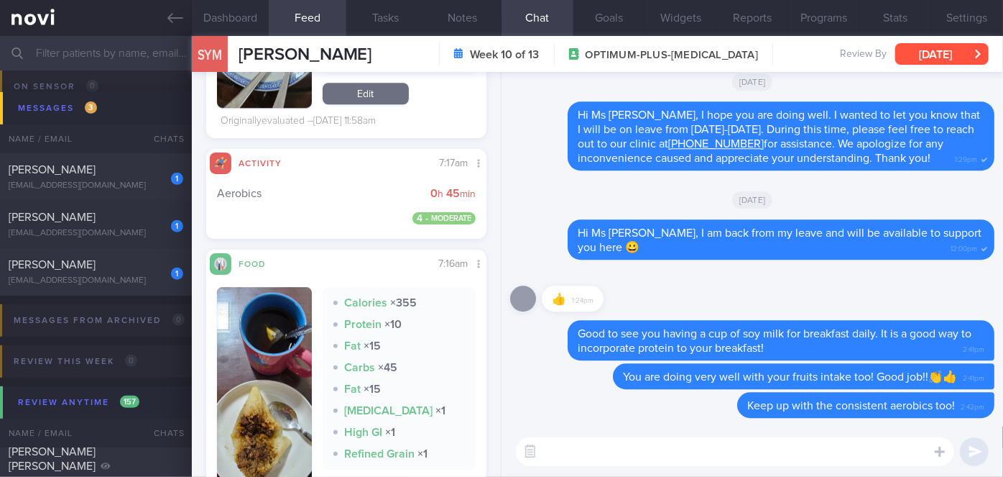
click at [947, 45] on button "[DATE]" at bounding box center [942, 54] width 93 height 22
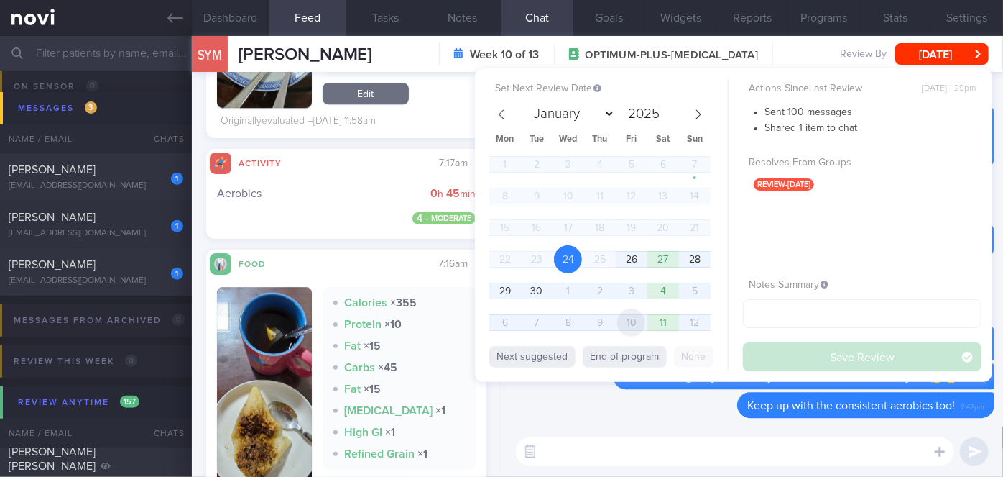
click at [622, 321] on span "10" at bounding box center [631, 322] width 28 height 28
select select "9"
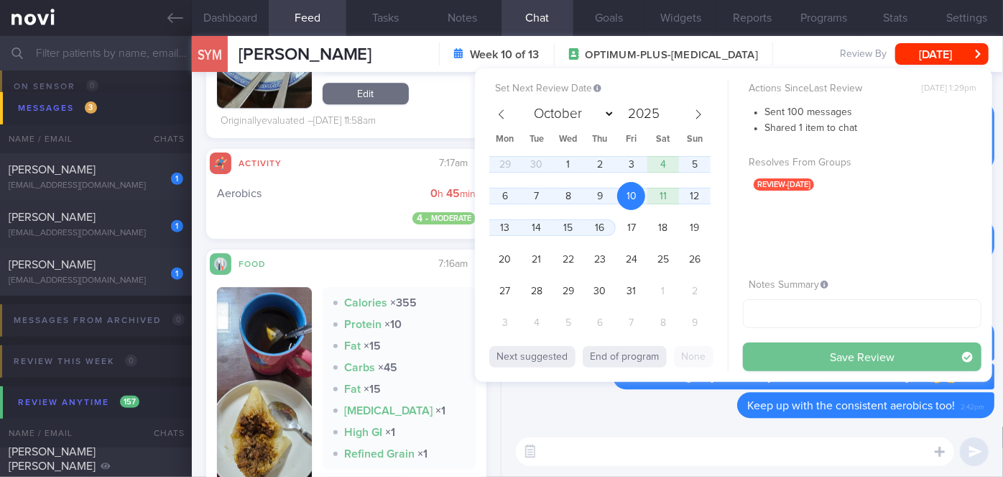
click at [814, 343] on button "Save Review" at bounding box center [862, 356] width 239 height 29
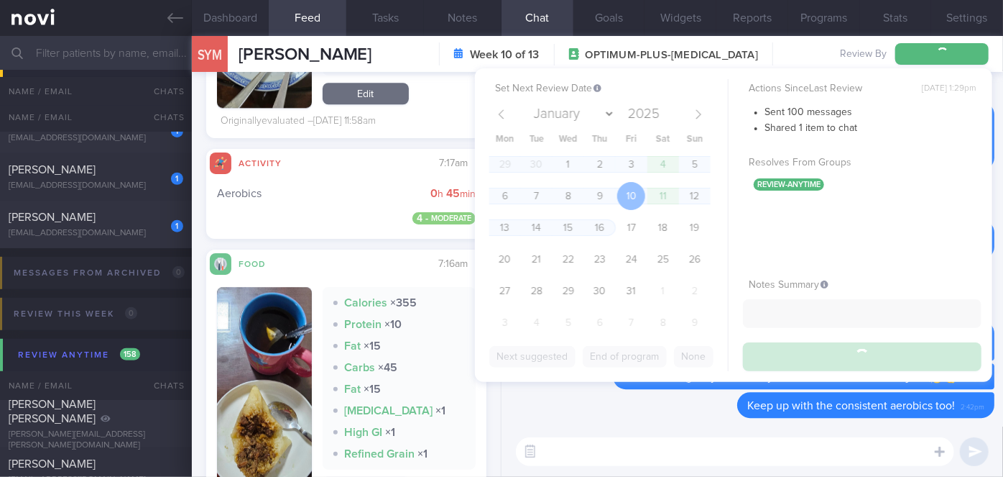
scroll to position [5719, 0]
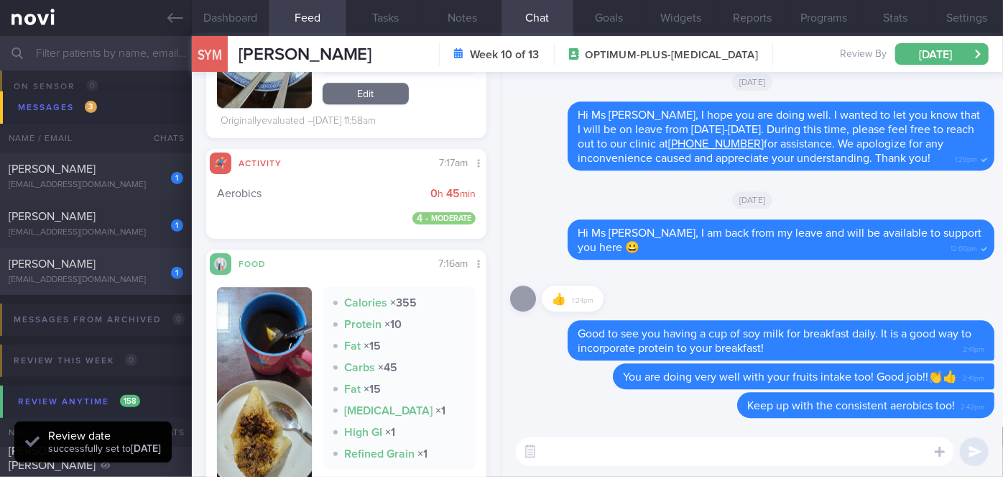
click at [148, 283] on div "[EMAIL_ADDRESS][DOMAIN_NAME]" at bounding box center [96, 280] width 175 height 11
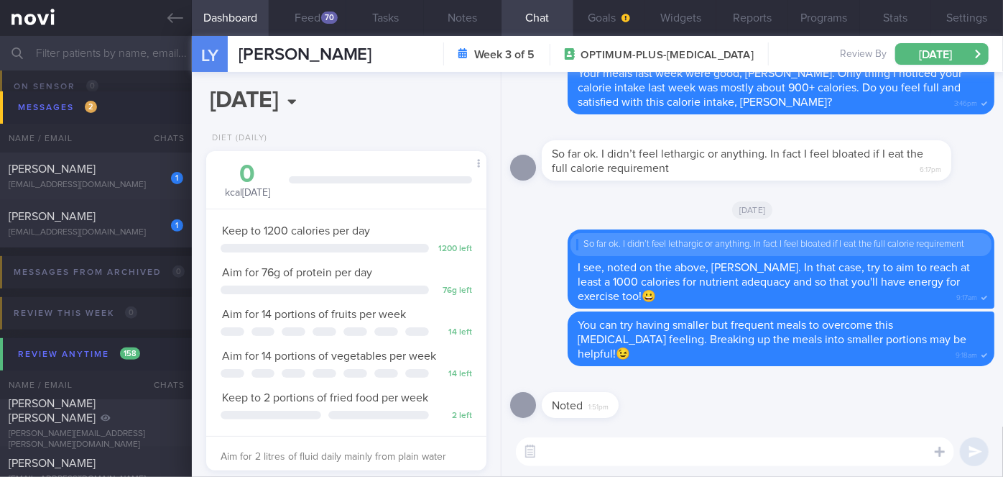
scroll to position [125, 251]
click at [132, 213] on div "[PERSON_NAME]" at bounding box center [94, 216] width 171 height 14
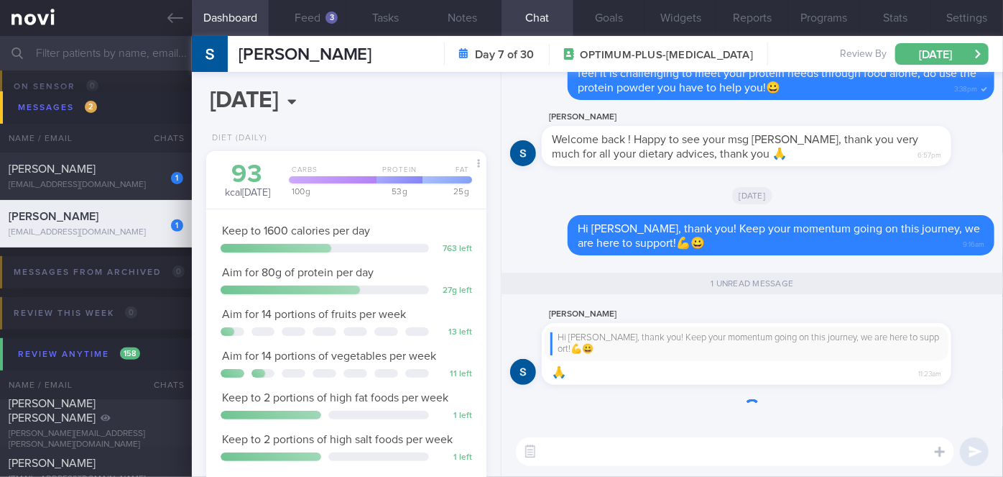
scroll to position [122, 245]
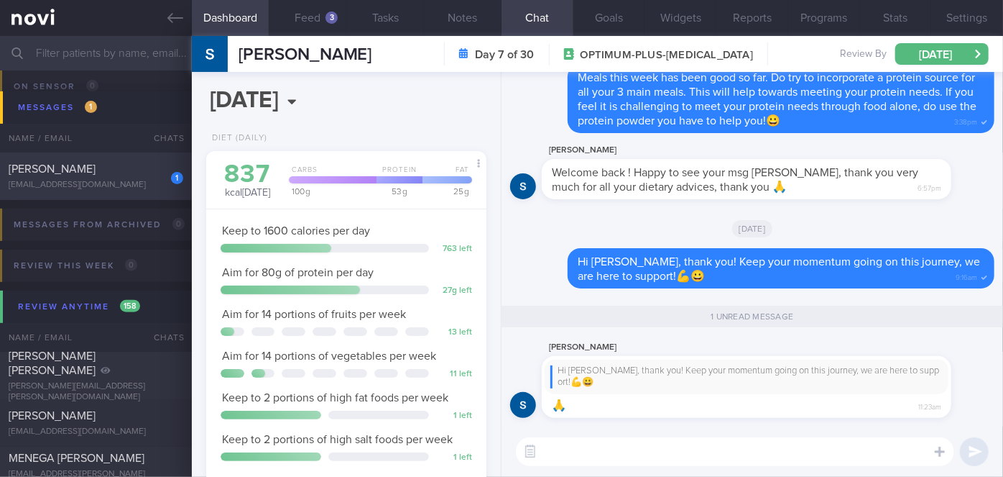
click at [152, 176] on div "1" at bounding box center [168, 173] width 32 height 22
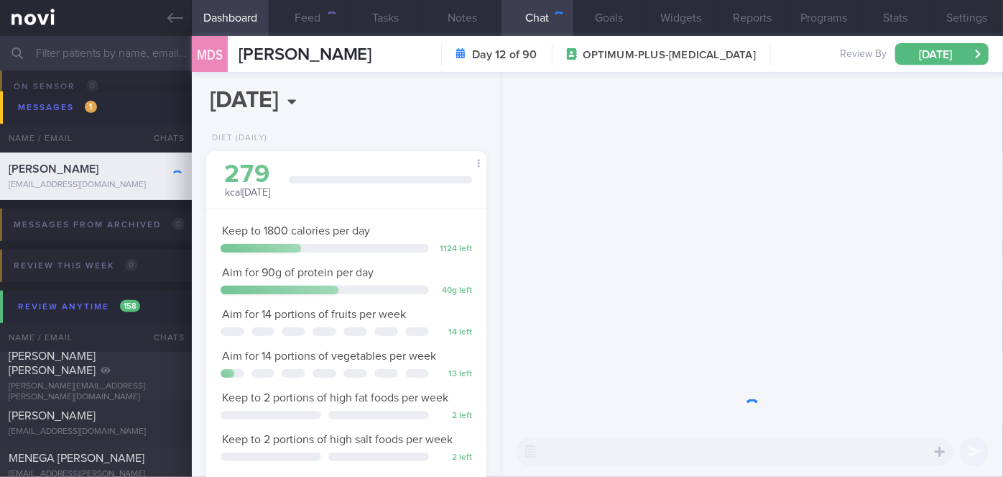
scroll to position [142, 245]
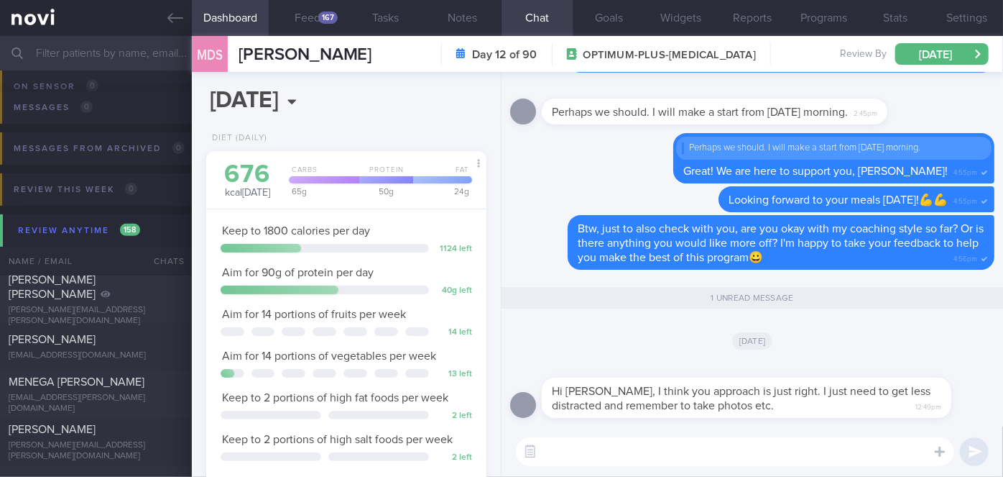
click at [633, 459] on textarea at bounding box center [735, 451] width 438 height 29
type textarea "Okay, thanks for letting me know, [PERSON_NAME]. Appreciate it!"
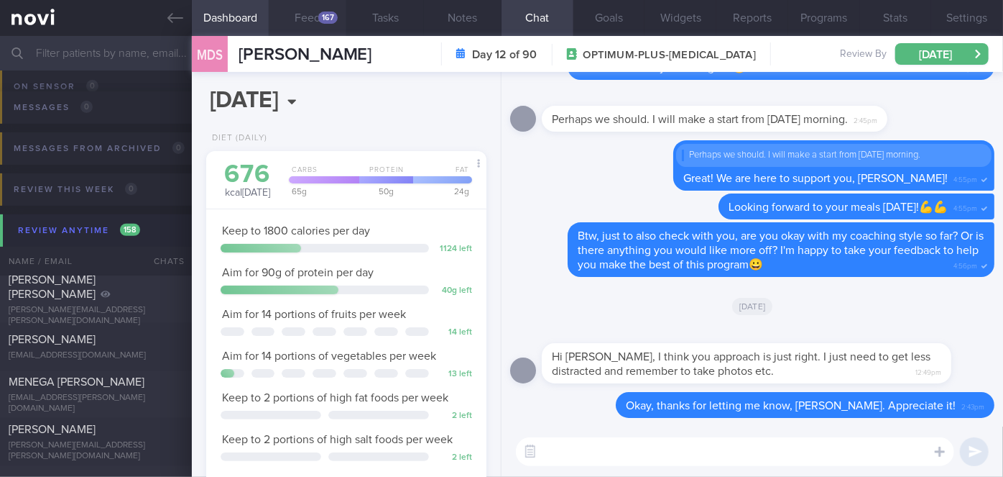
click at [328, 16] on div "167" at bounding box center [327, 18] width 19 height 12
select select "8"
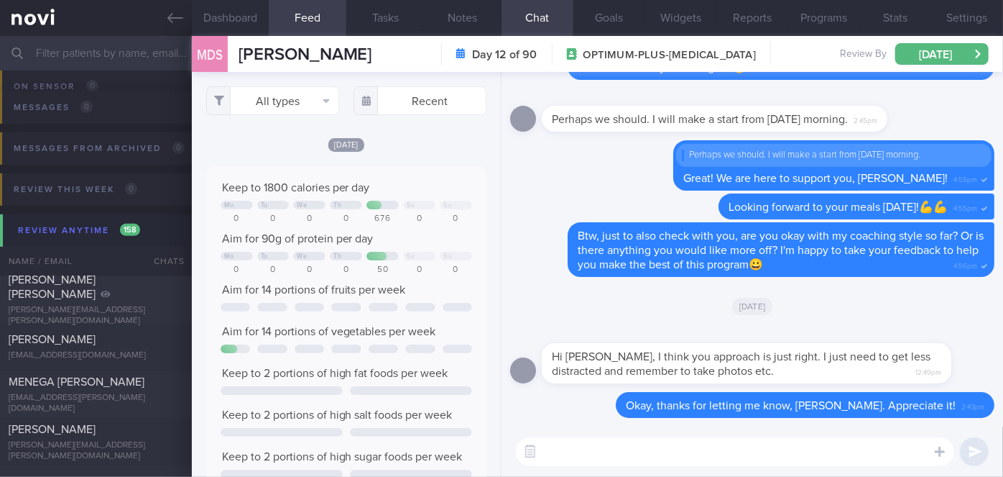
scroll to position [62, 252]
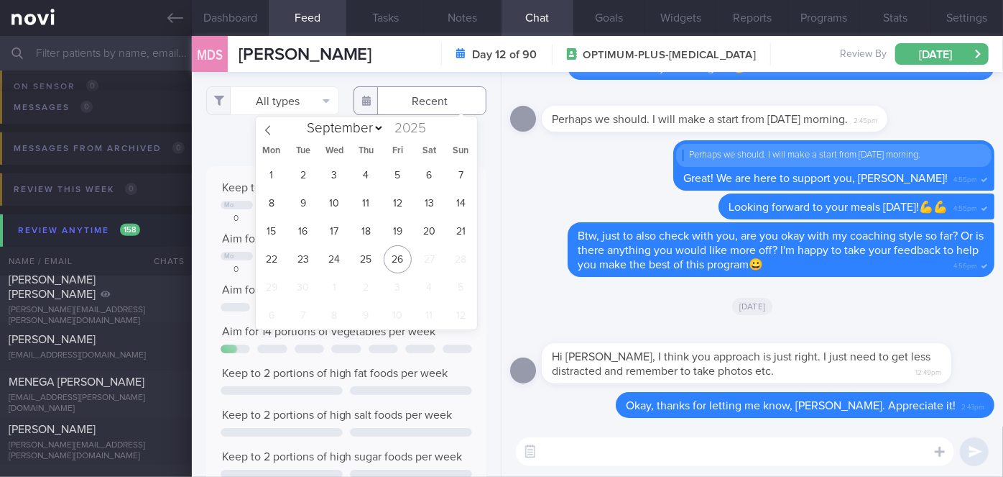
click at [420, 94] on input "text" at bounding box center [420, 100] width 133 height 29
click at [403, 259] on span "26" at bounding box center [398, 259] width 28 height 28
type input "[DATE]"
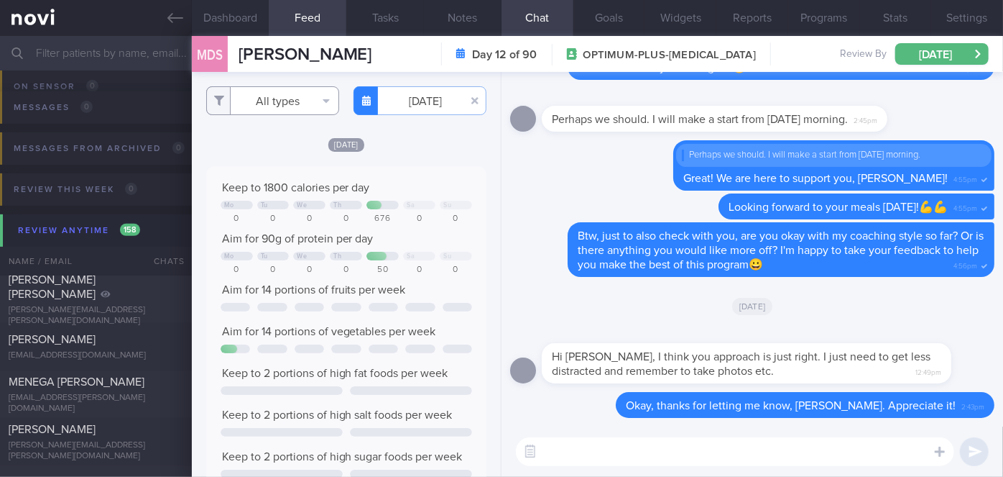
click at [254, 105] on button "All types" at bounding box center [272, 100] width 133 height 29
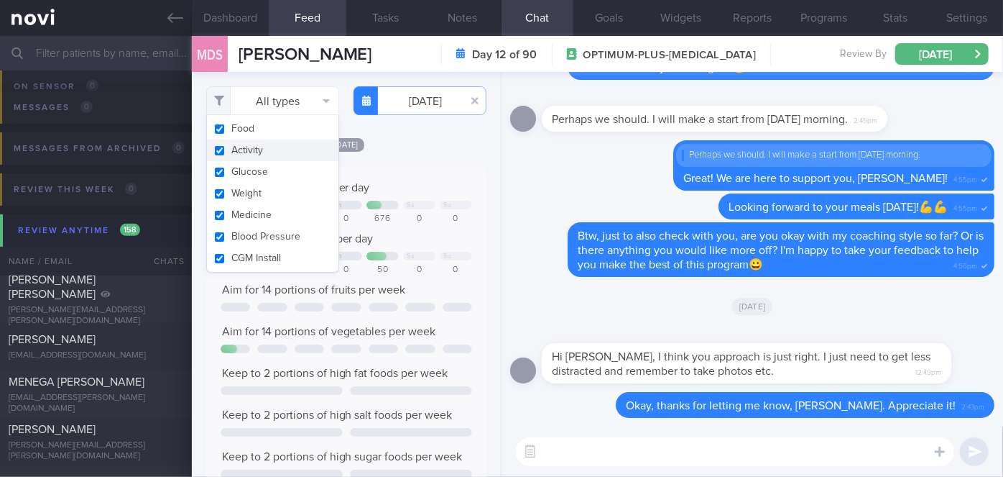
click at [247, 152] on button "Activity" at bounding box center [273, 150] width 132 height 22
checkbox input "false"
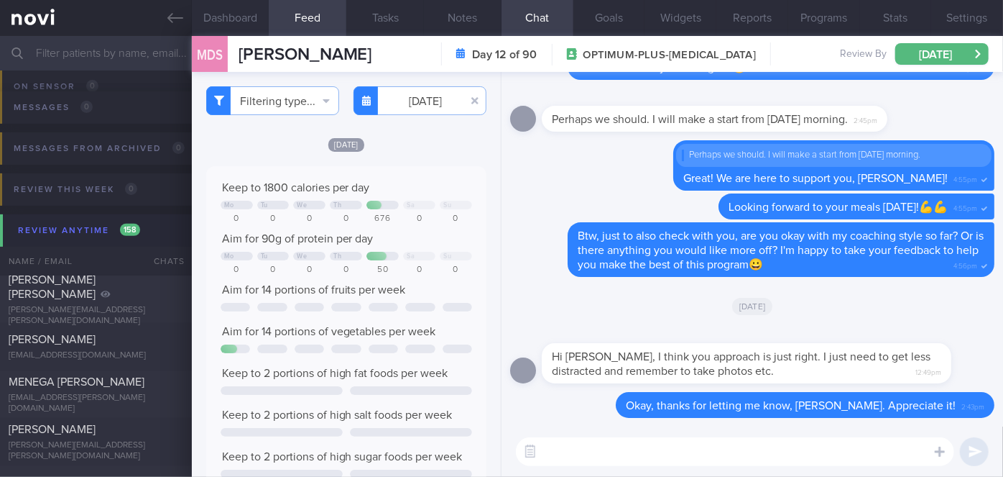
click at [431, 166] on div "Keep to 1800 calories per day Mo Tu We Th Sa Su 0 0 0 0 676 0 0 Aim for 90g of …" at bounding box center [346, 354] width 280 height 376
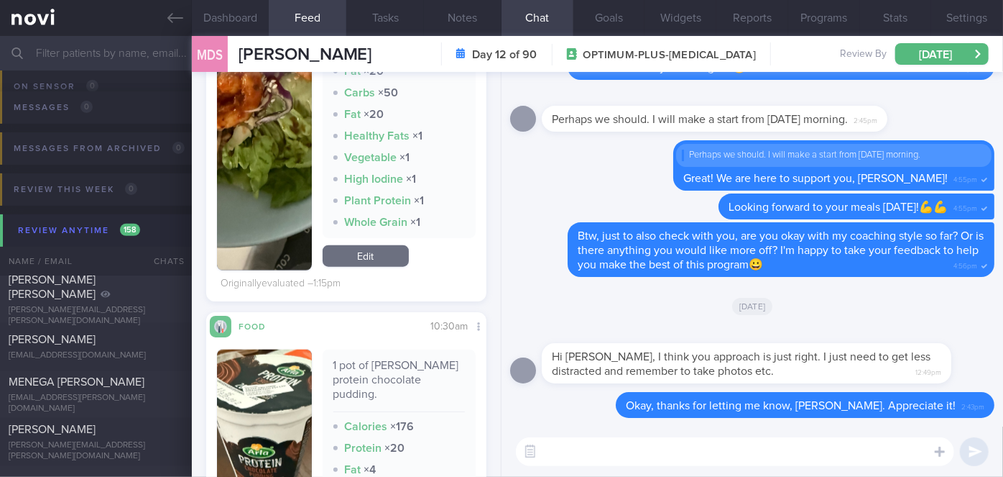
click at [291, 196] on img "button" at bounding box center [264, 60] width 95 height 420
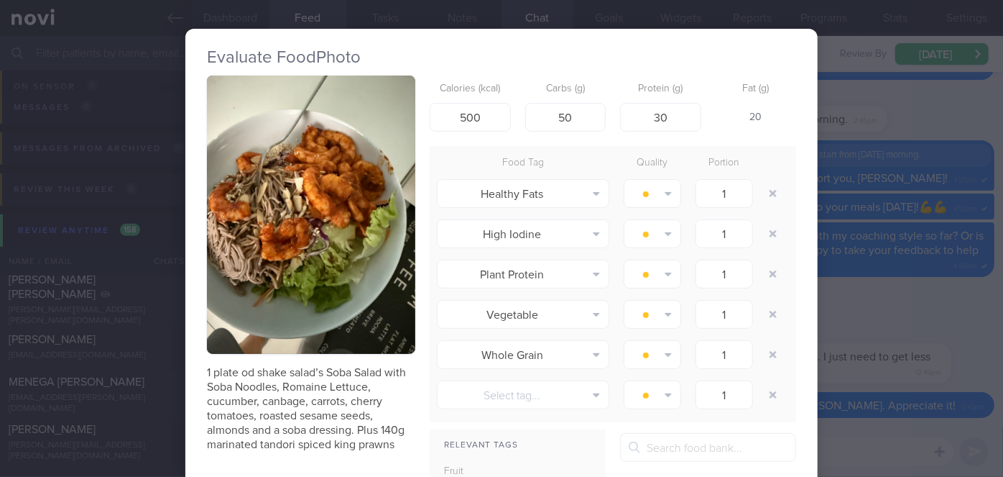
click at [860, 339] on div "Evaluate Food Photo 1 plate od shake salad’s Soba Salad with Soba Noodles, Roma…" at bounding box center [501, 238] width 1003 height 477
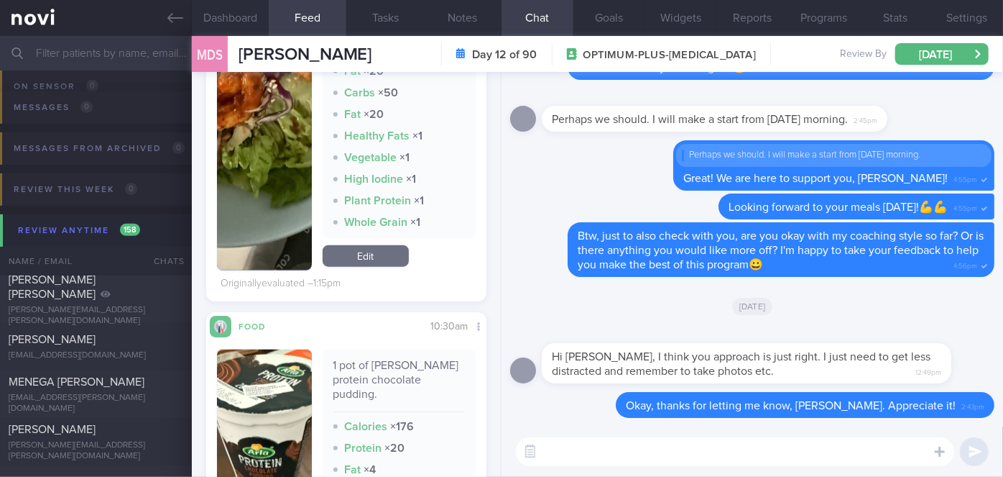
click at [686, 459] on textarea at bounding box center [735, 451] width 438 height 29
type textarea "Excellent choices so far for [DATE], [PERSON_NAME]!👍👍"
click at [971, 452] on button "submit" at bounding box center [974, 451] width 29 height 29
